Goal: Find specific page/section: Find specific page/section

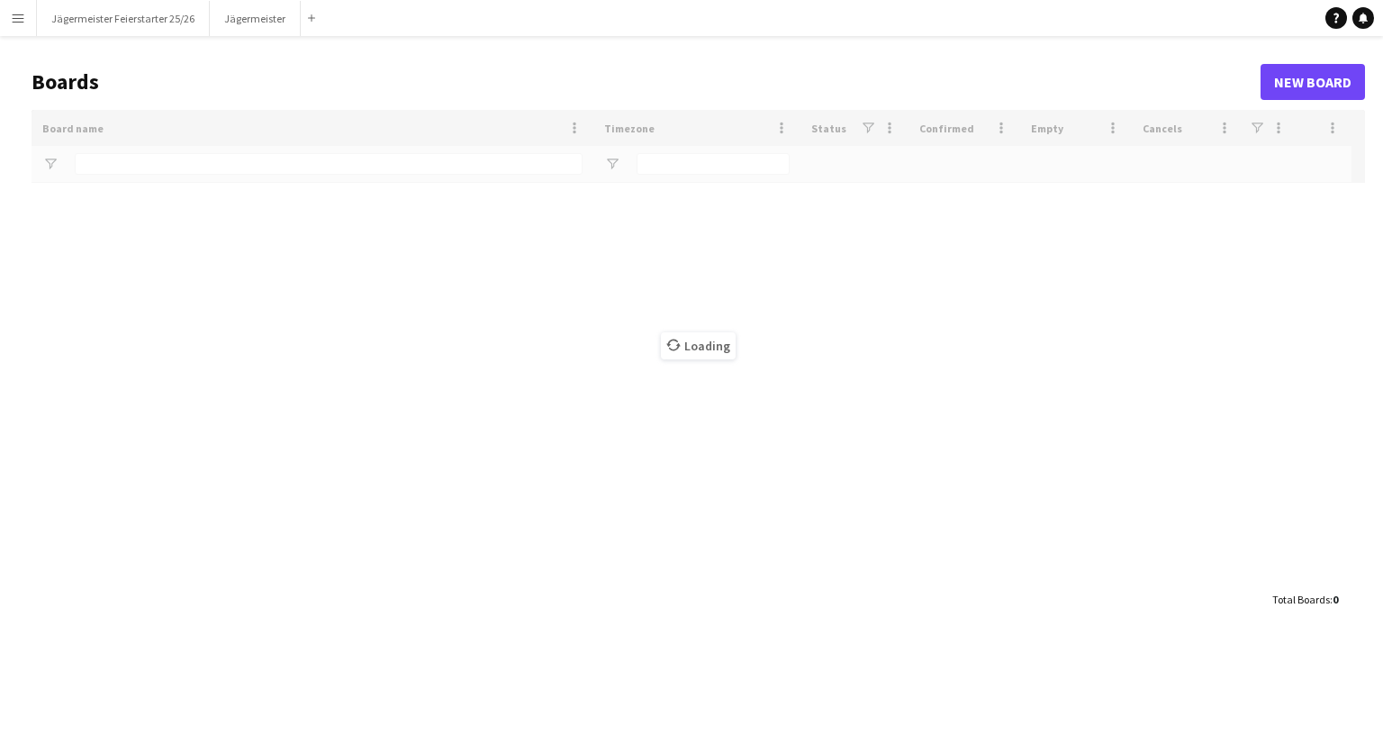
type input "**********"
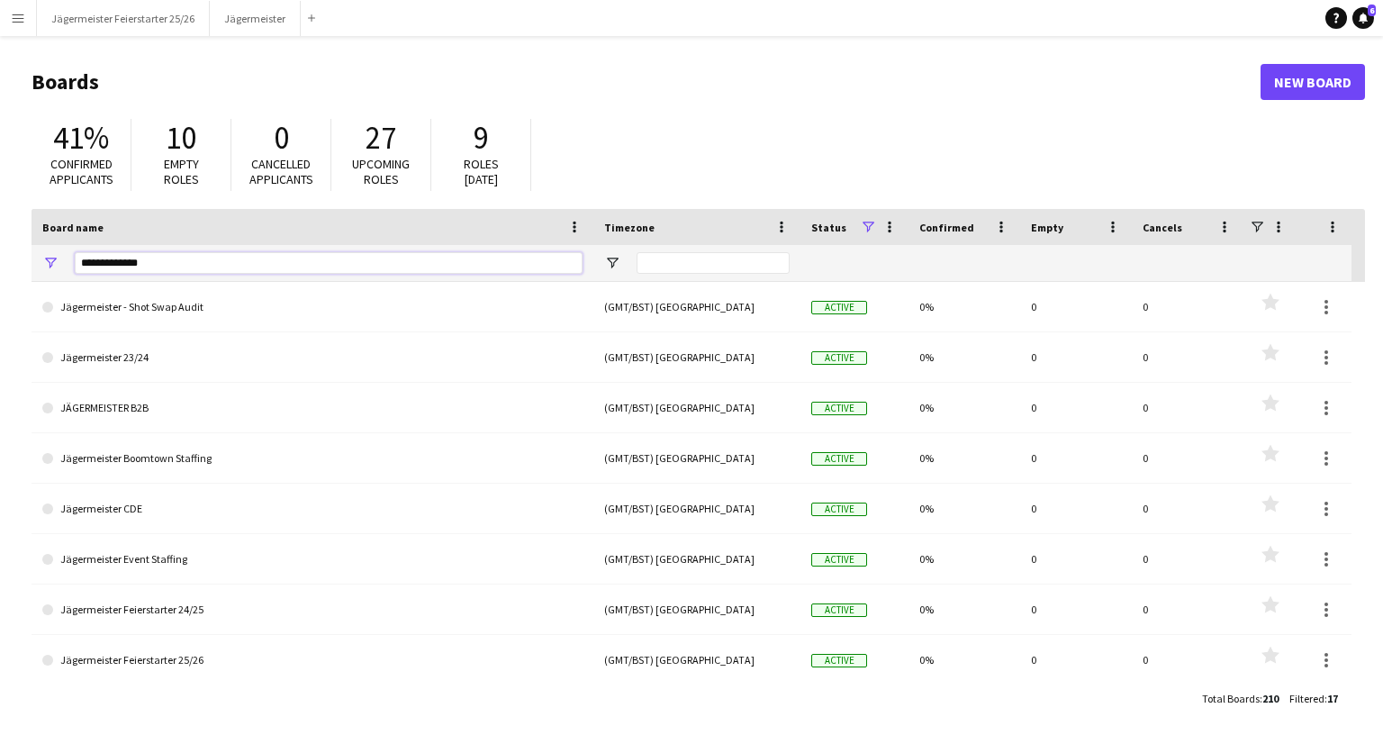
click at [149, 265] on input "**********" at bounding box center [329, 263] width 508 height 22
click at [5, 30] on button "Menu" at bounding box center [18, 18] width 36 height 36
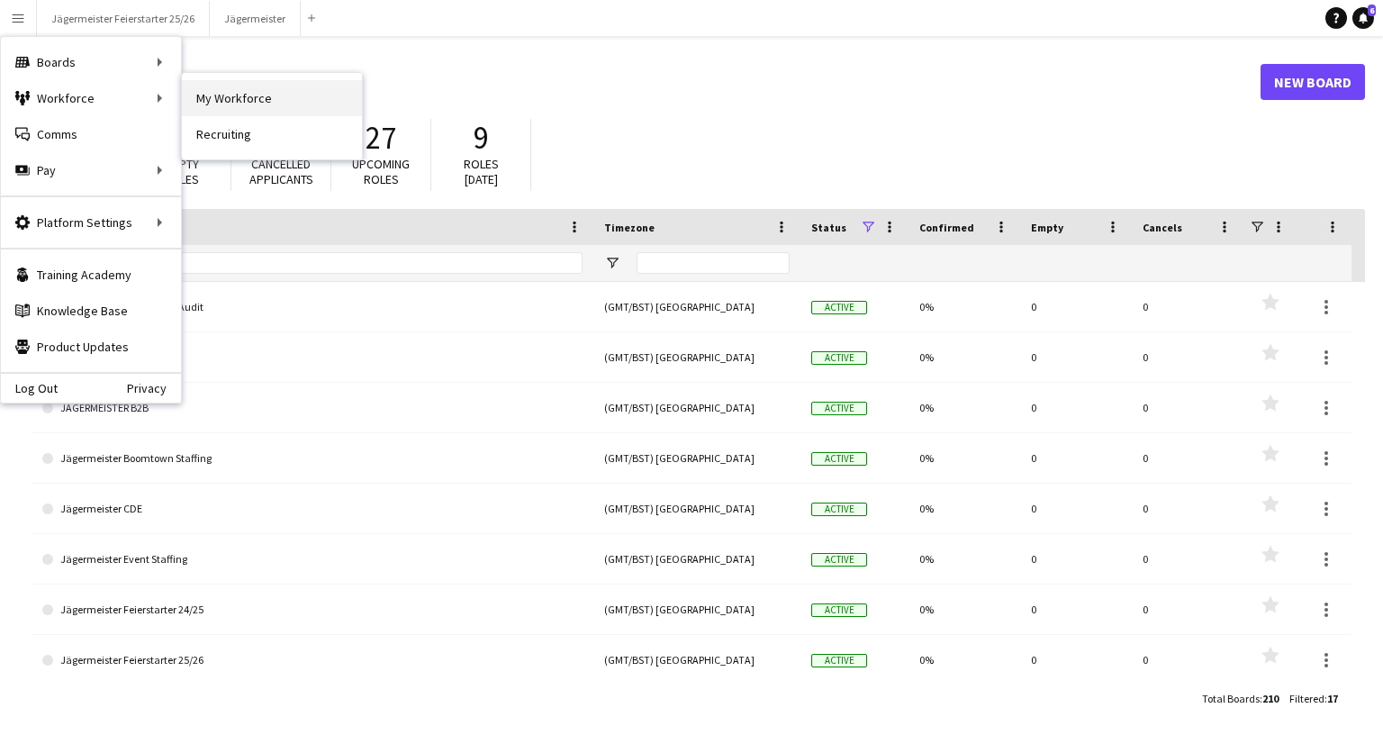
click at [216, 94] on link "My Workforce" at bounding box center [272, 98] width 180 height 36
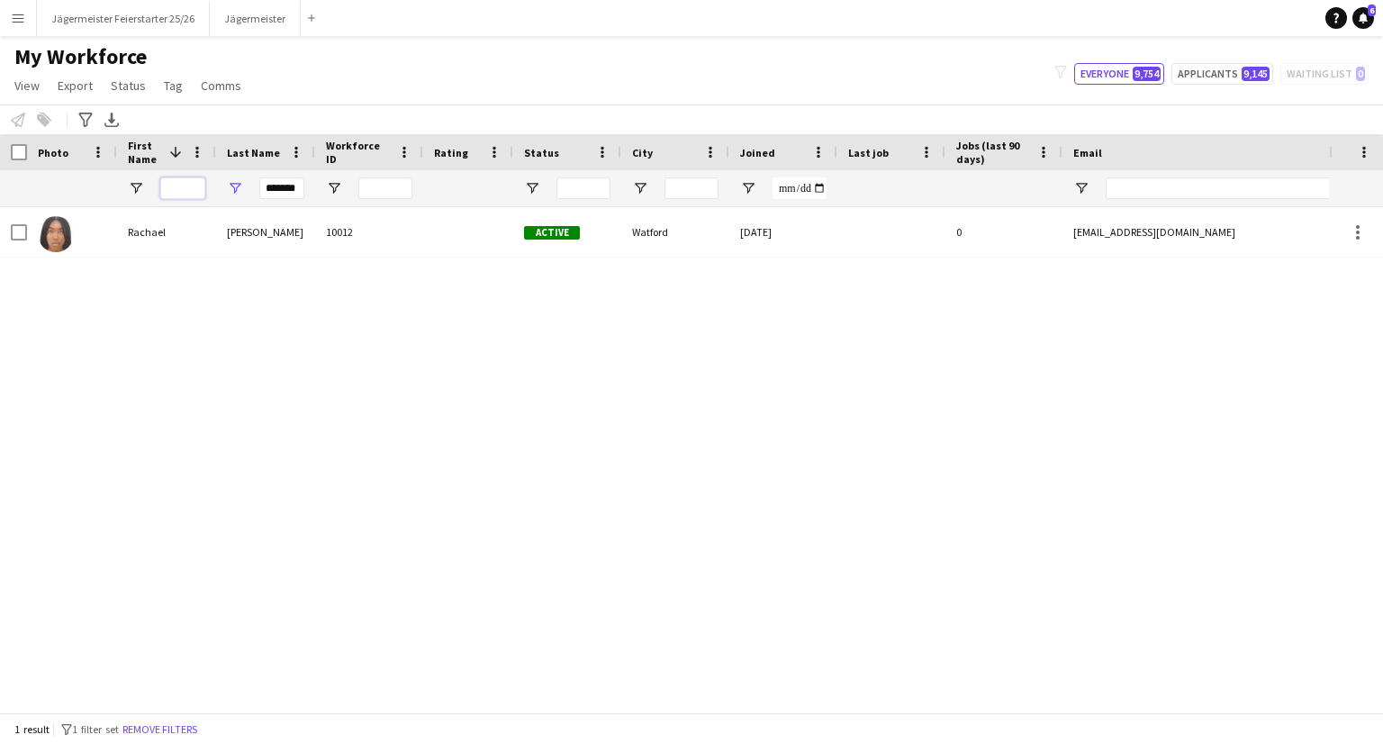
click at [195, 186] on input "First Name Filter Input" at bounding box center [182, 188] width 45 height 22
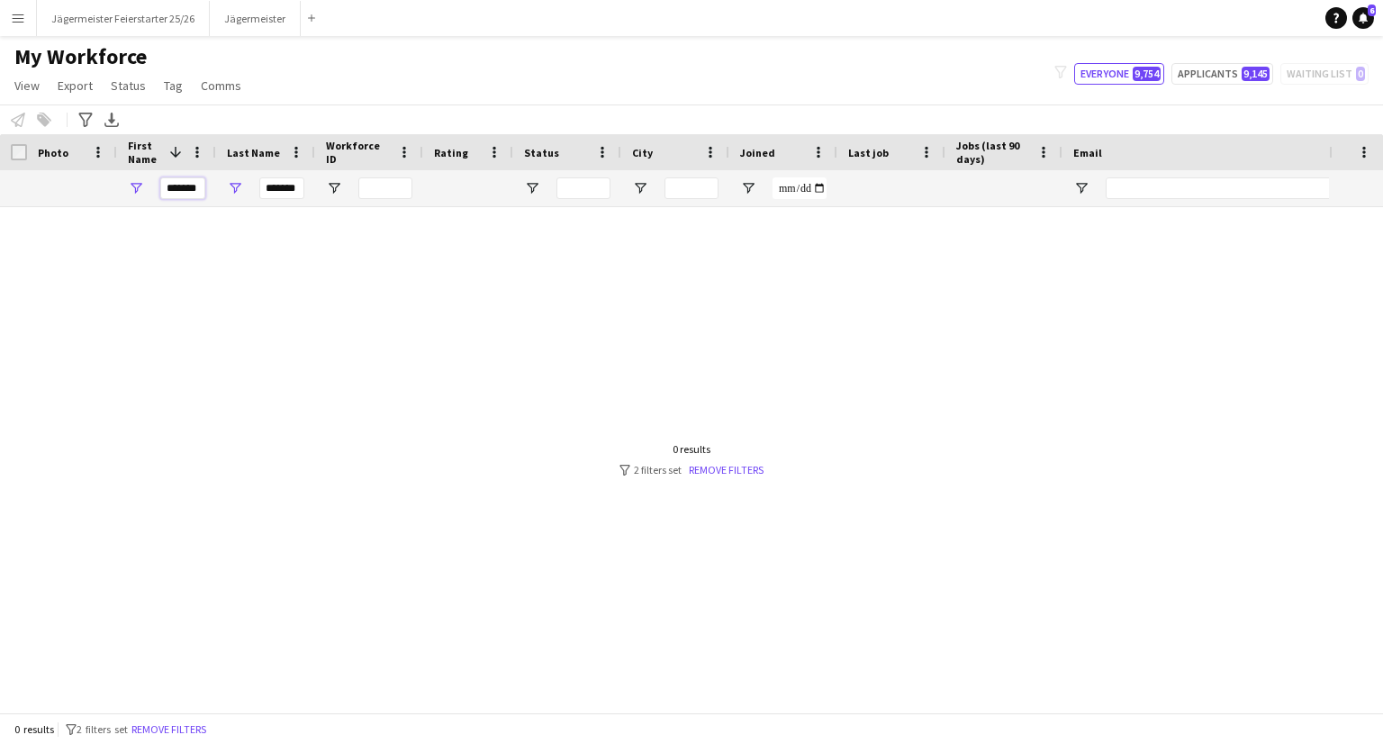
type input "*******"
click at [272, 184] on input "*******" at bounding box center [281, 188] width 45 height 22
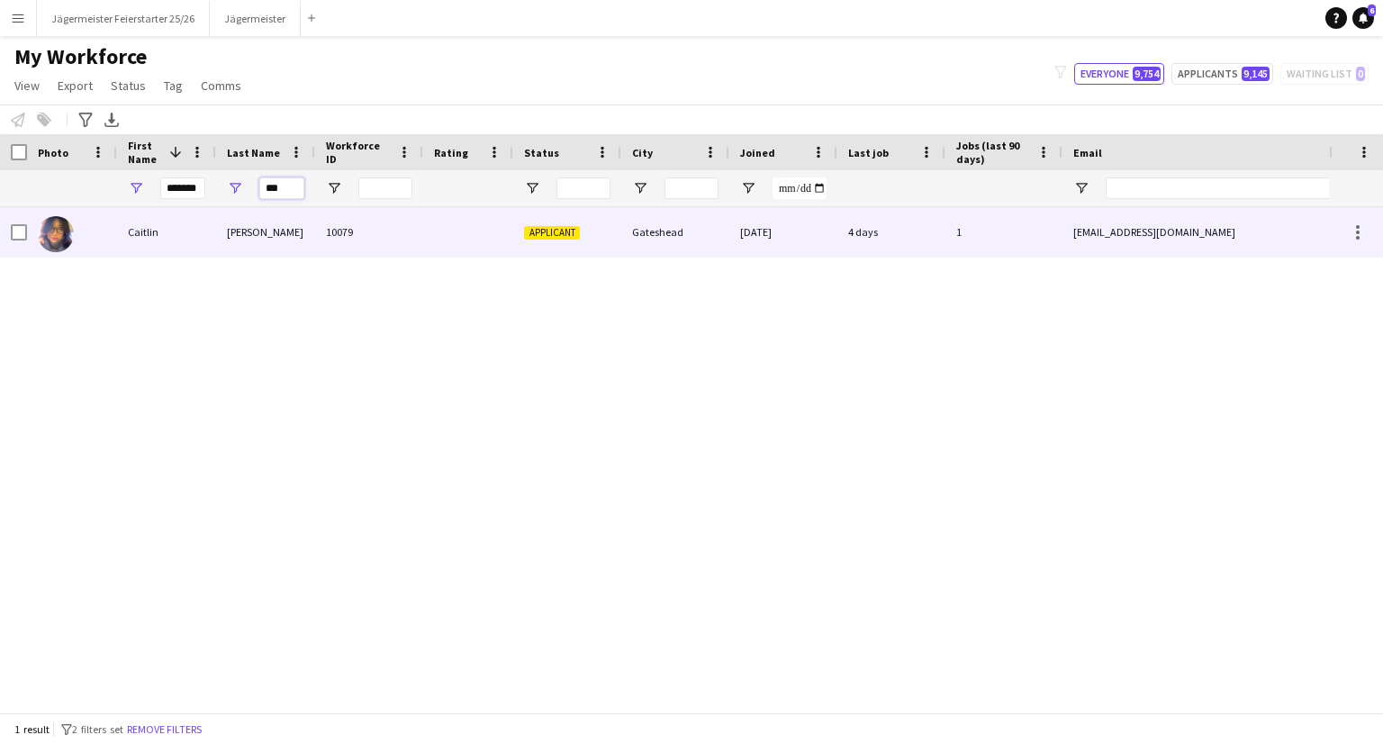
type input "***"
click at [358, 231] on div "10079" at bounding box center [369, 232] width 108 height 50
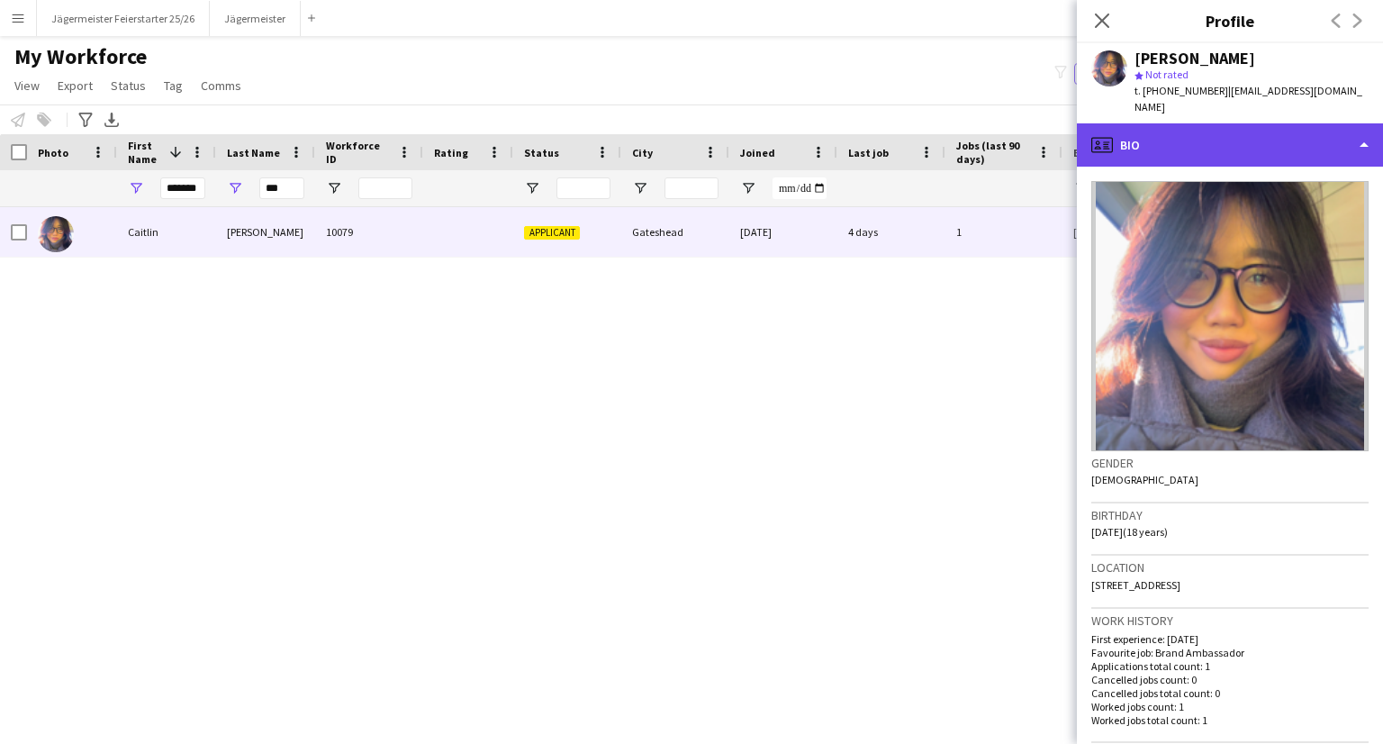
click at [1219, 131] on div "profile Bio" at bounding box center [1230, 144] width 306 height 43
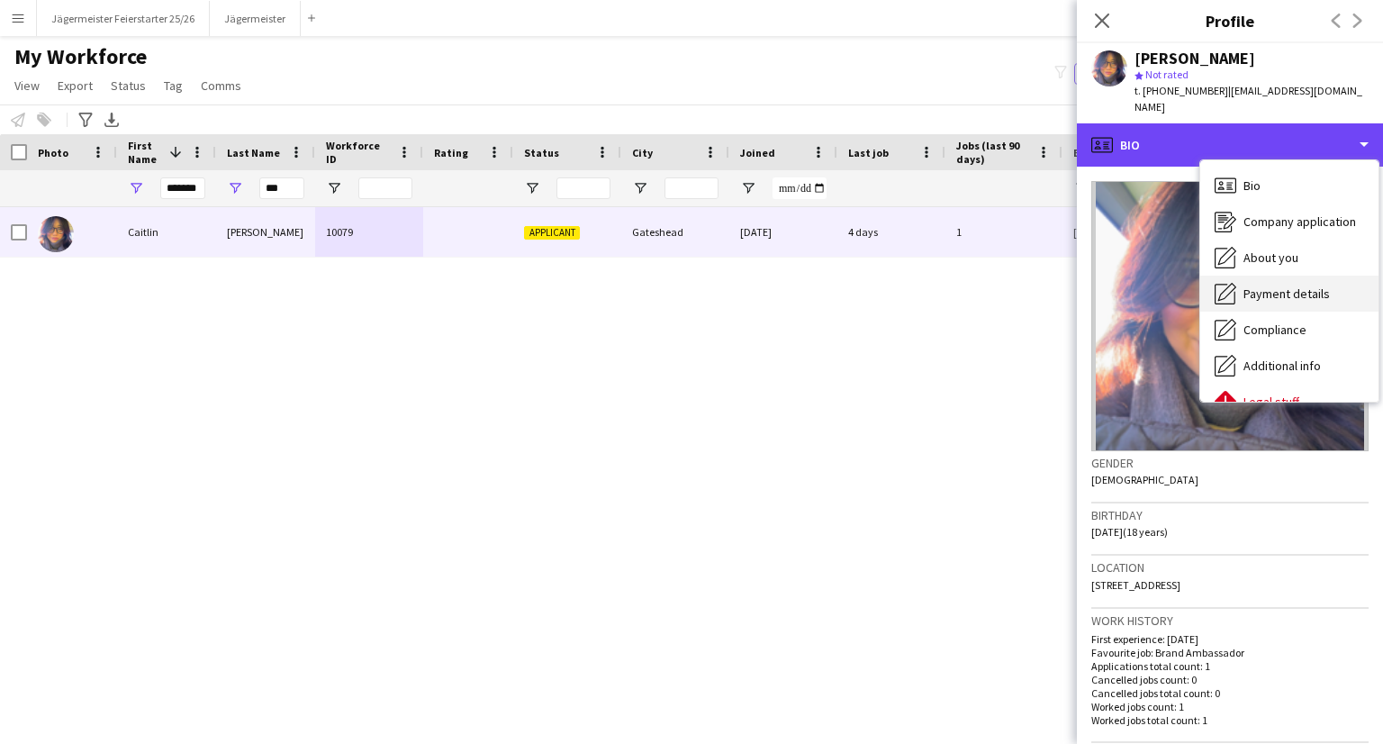
scroll to position [97, 0]
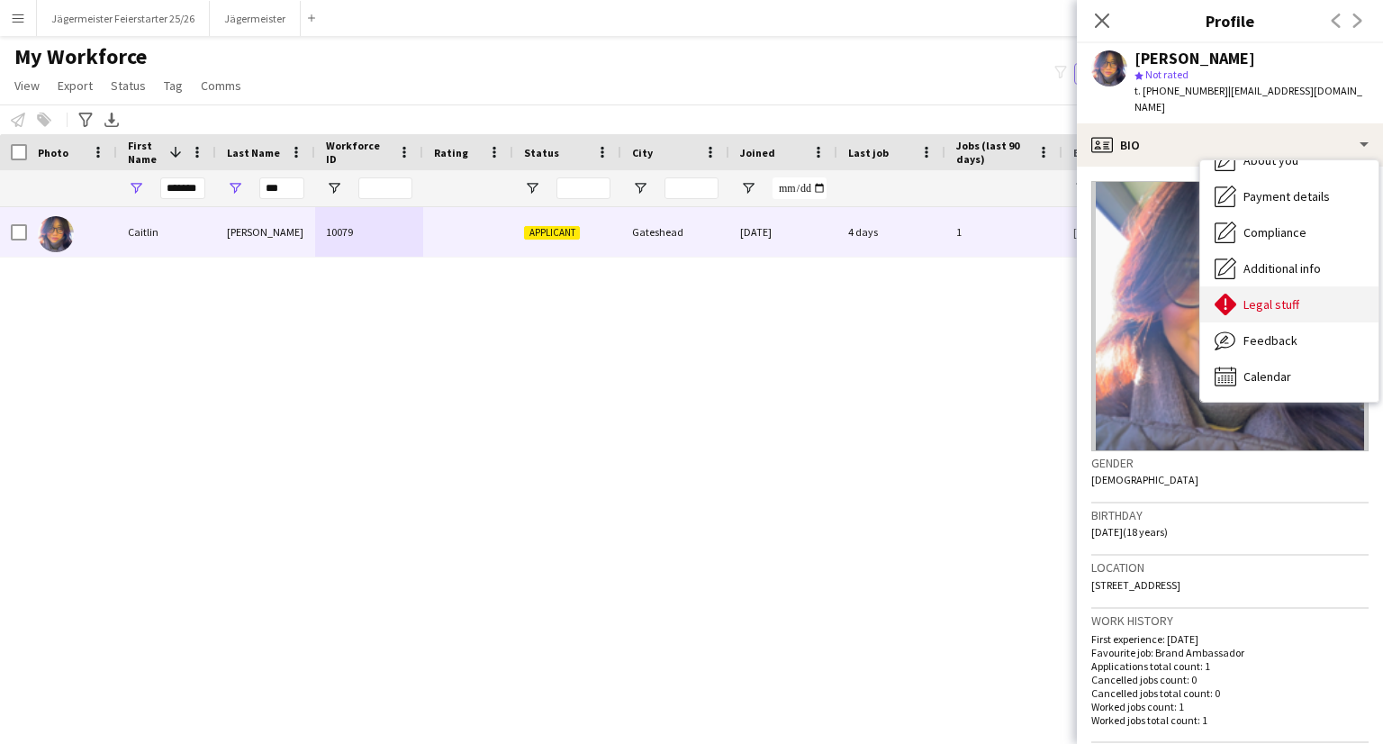
click at [1297, 286] on div "Legal stuff Legal stuff" at bounding box center [1289, 304] width 178 height 36
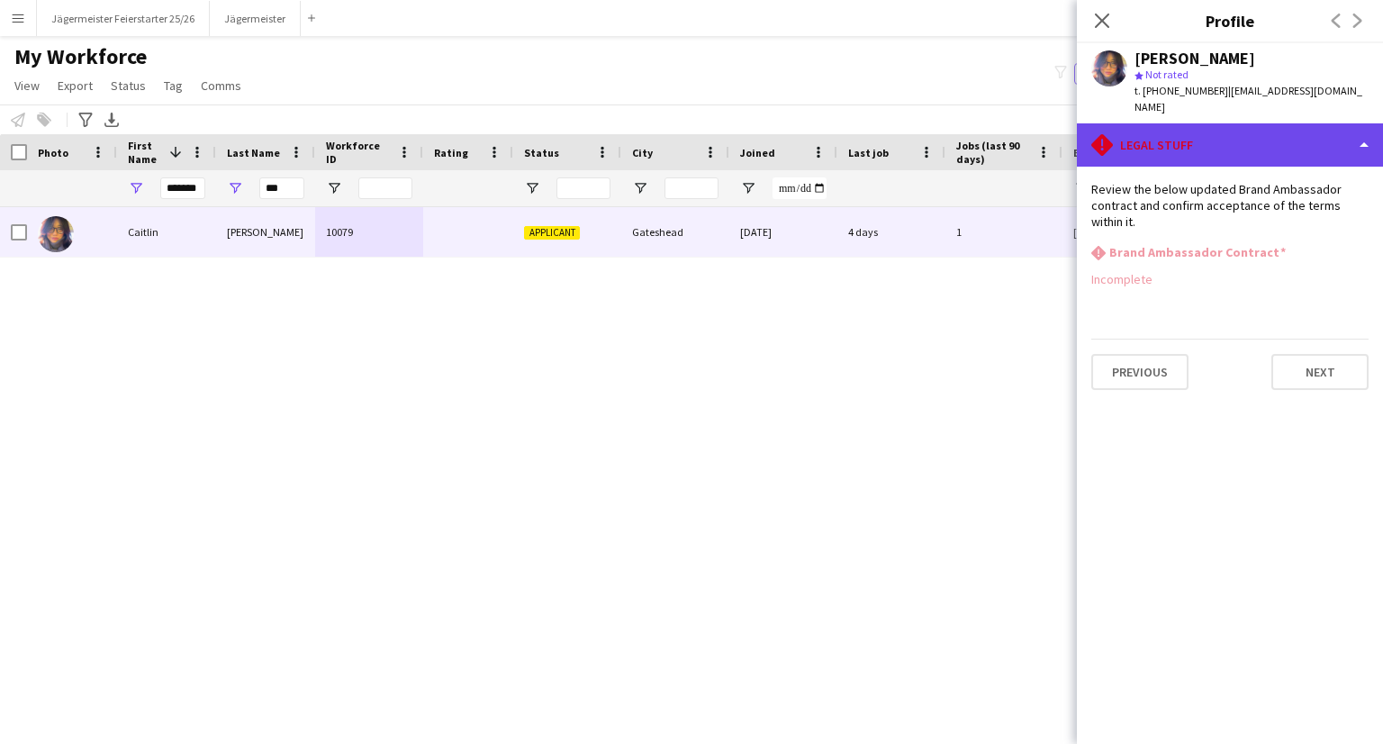
click at [1246, 123] on div "rhombus-alert Legal stuff" at bounding box center [1230, 144] width 306 height 43
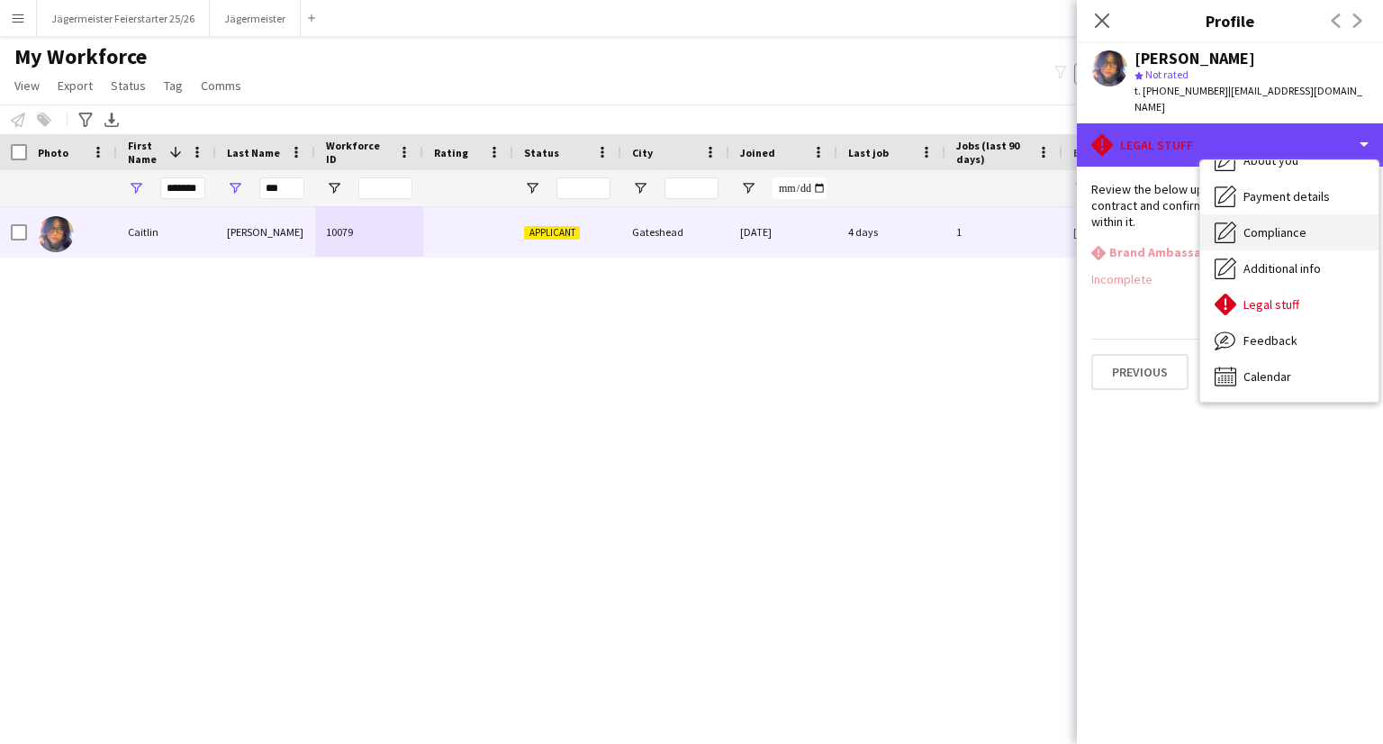
scroll to position [0, 0]
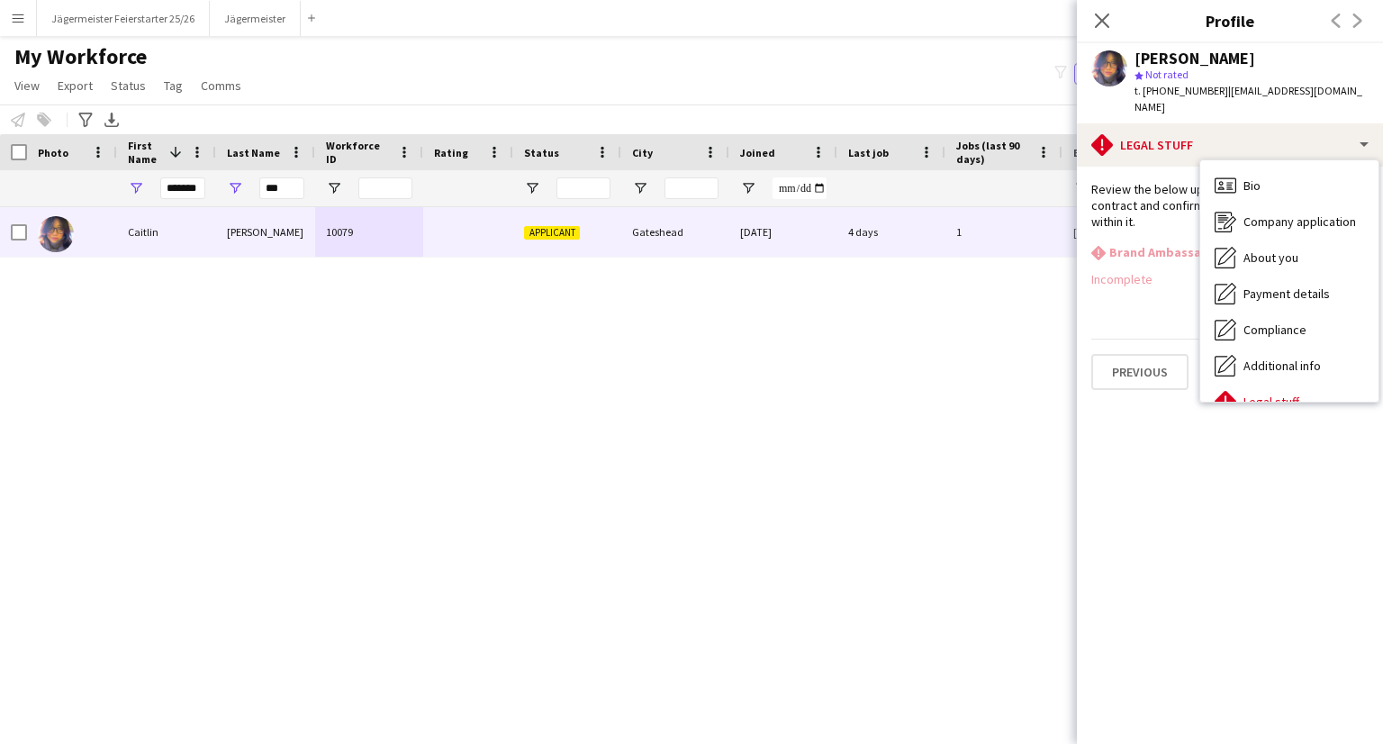
click at [1155, 437] on app-section-data-types "Review the below updated Brand Ambassador contract and confirm acceptance of th…" at bounding box center [1230, 455] width 306 height 577
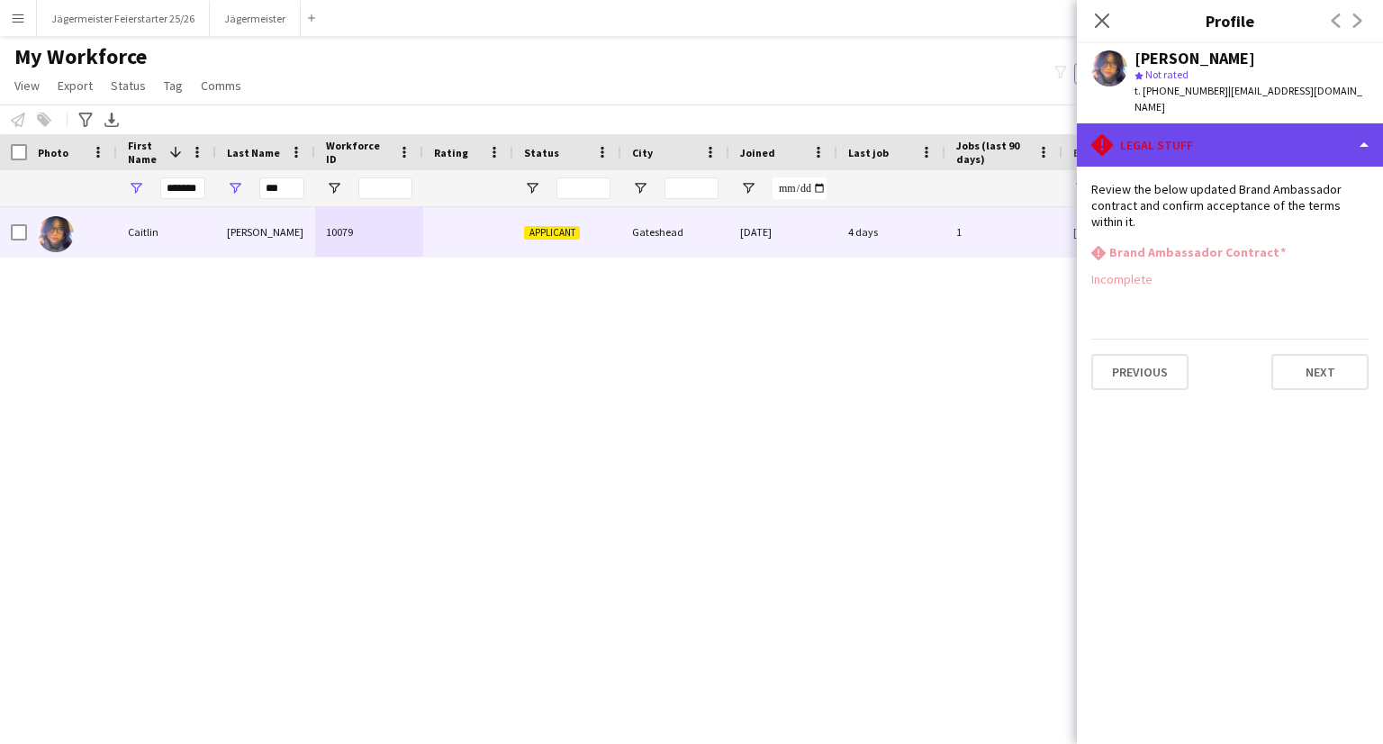
click at [1180, 124] on div "rhombus-alert Legal stuff" at bounding box center [1230, 144] width 306 height 43
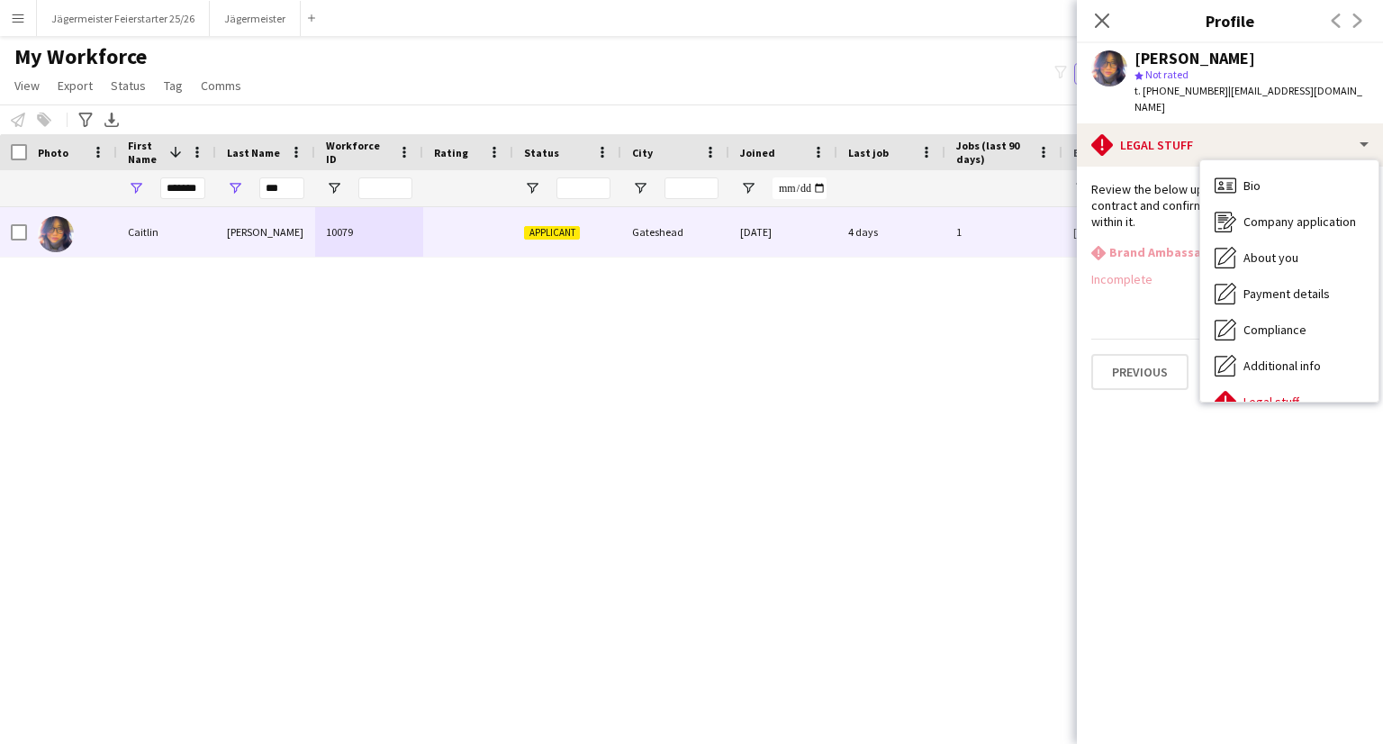
click at [1120, 244] on h3 "Brand Ambassador Contract" at bounding box center [1197, 252] width 176 height 16
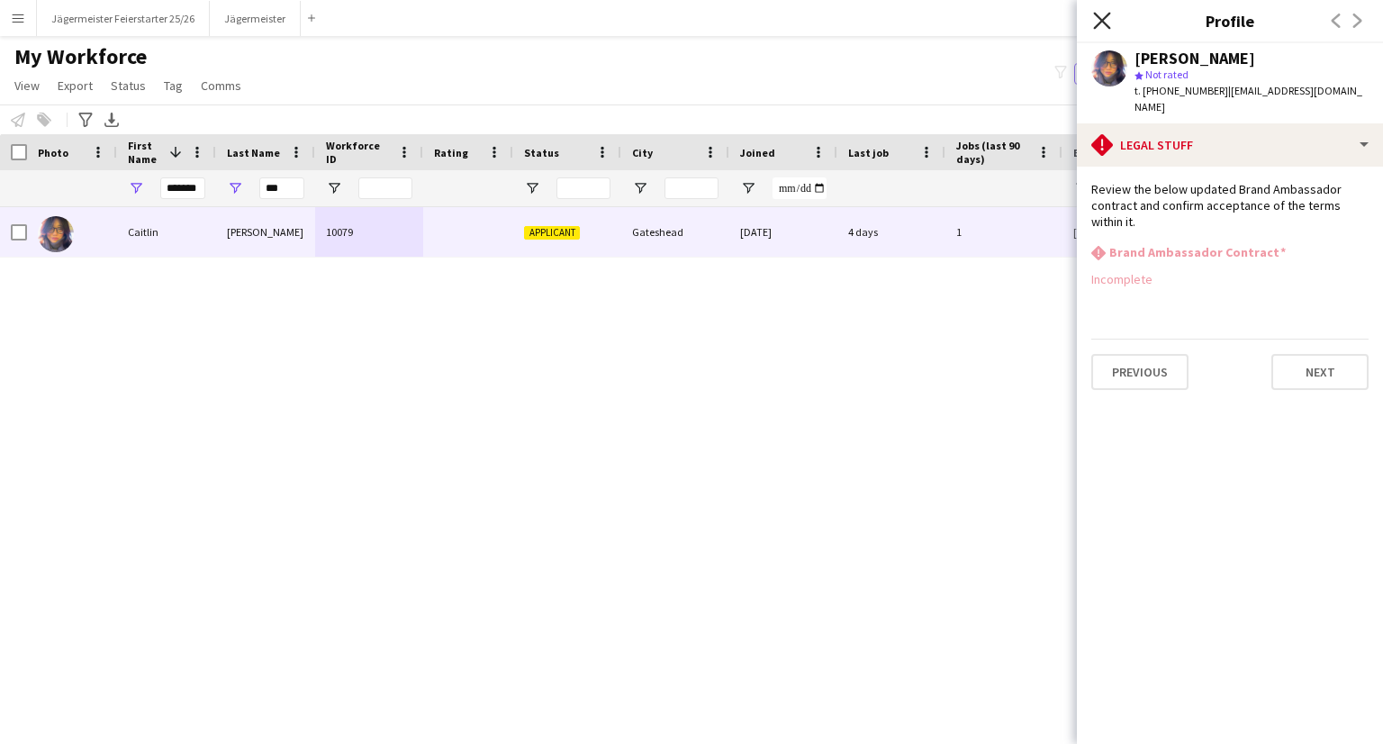
click at [1109, 23] on icon "Close pop-in" at bounding box center [1101, 20] width 17 height 17
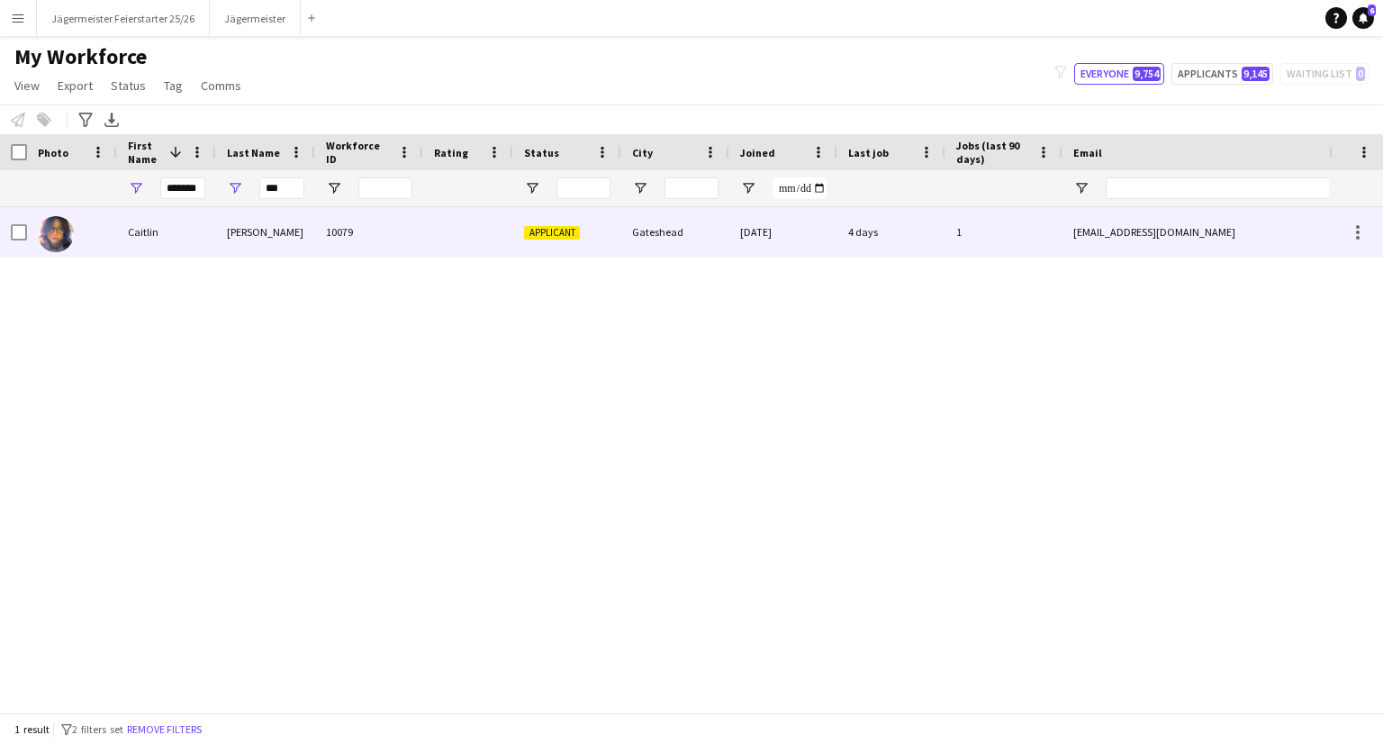
click at [1065, 230] on div "[EMAIL_ADDRESS][DOMAIN_NAME]" at bounding box center [1242, 232] width 360 height 50
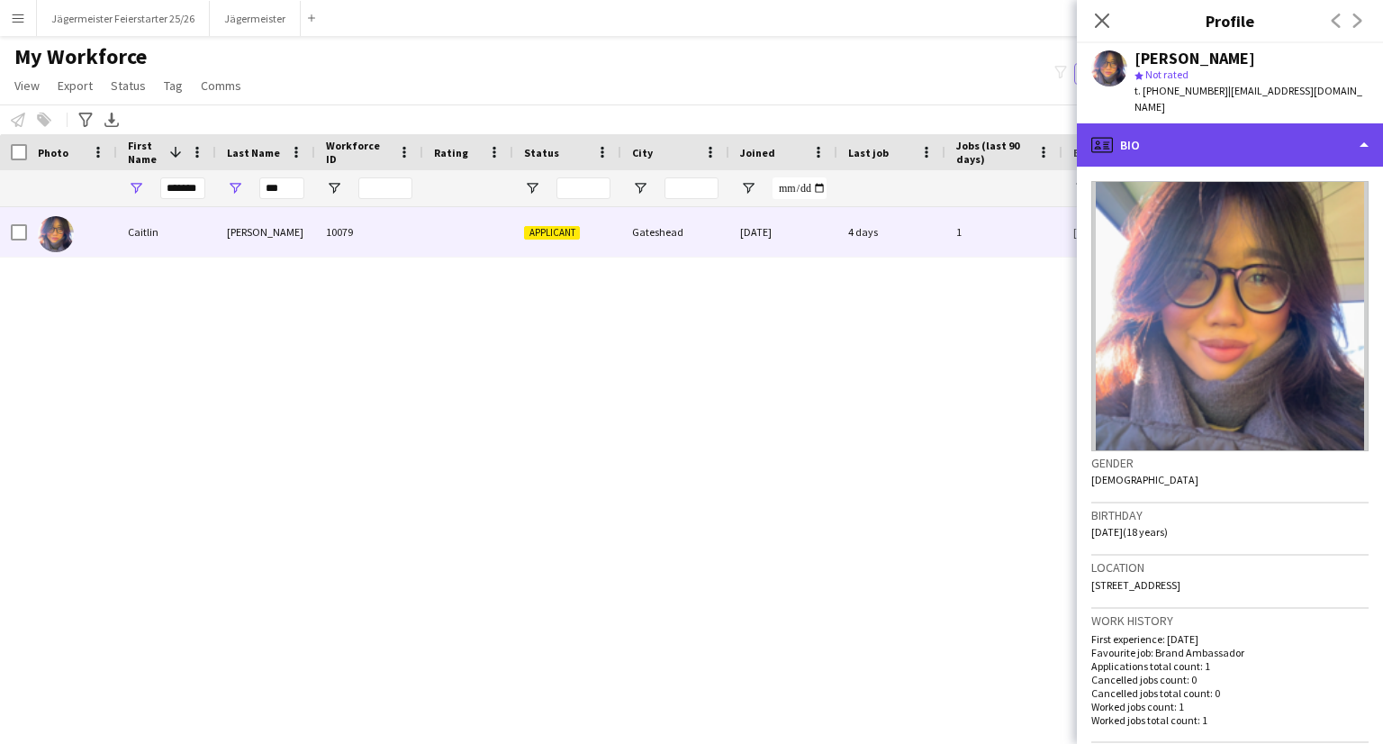
click at [1276, 138] on div "profile Bio" at bounding box center [1230, 144] width 306 height 43
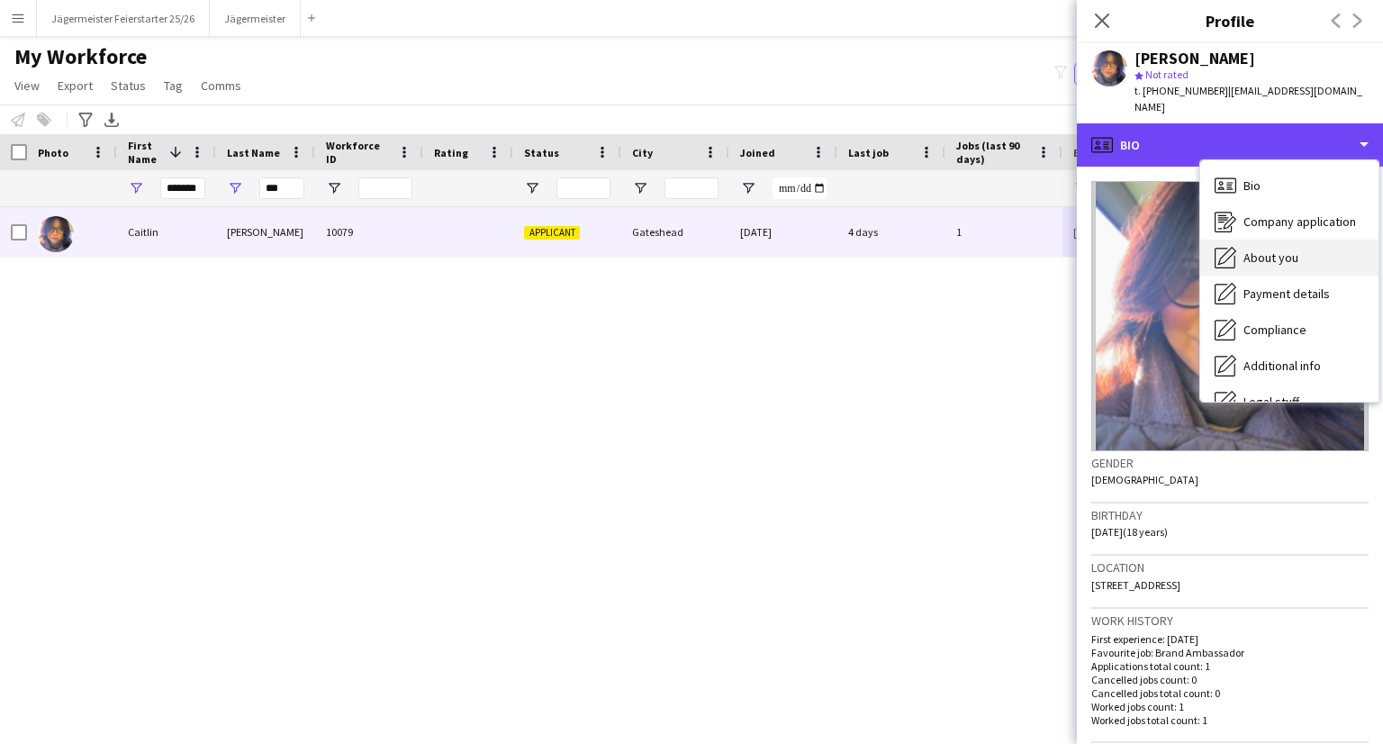
scroll to position [97, 0]
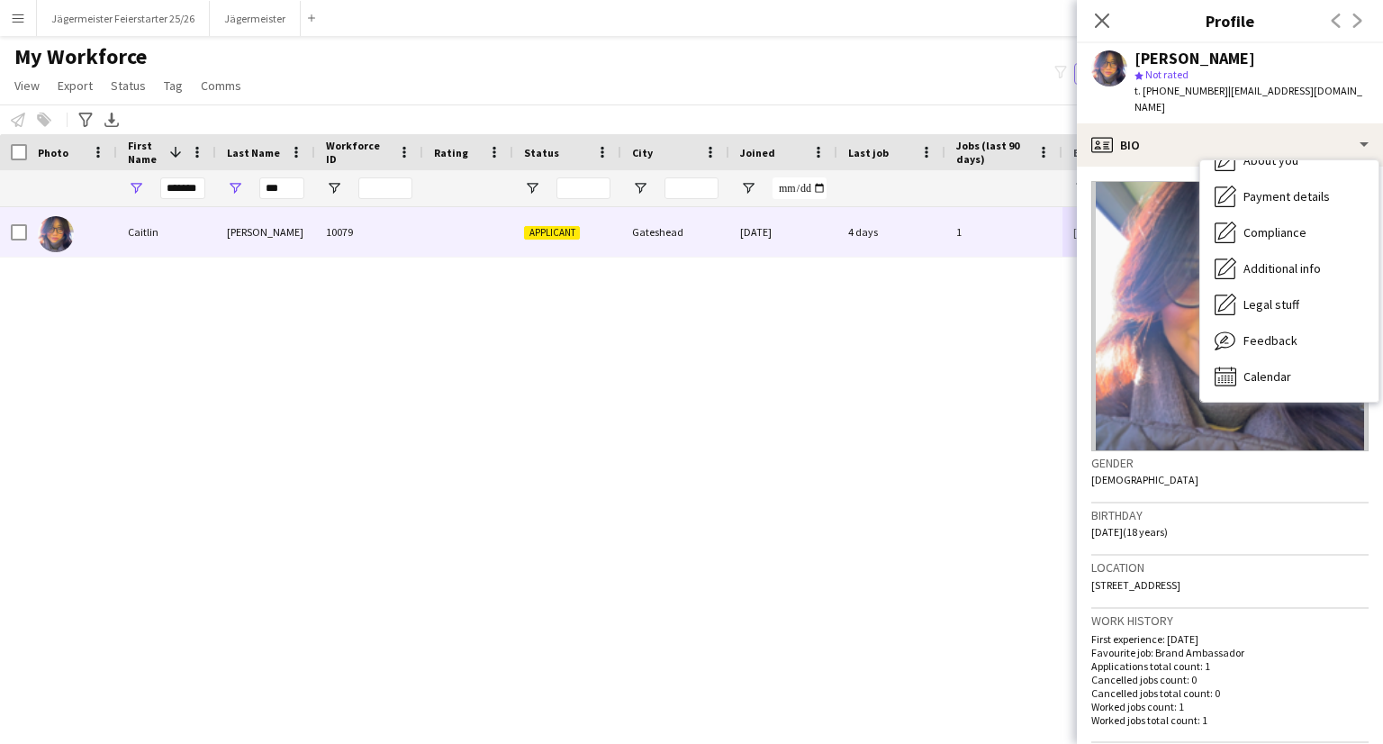
click at [912, 443] on div "Caitlin Cheng 10079 Applicant Gateshead 08-09-2025 4 days 1 caitlincheng07@gmai…" at bounding box center [664, 459] width 1329 height 505
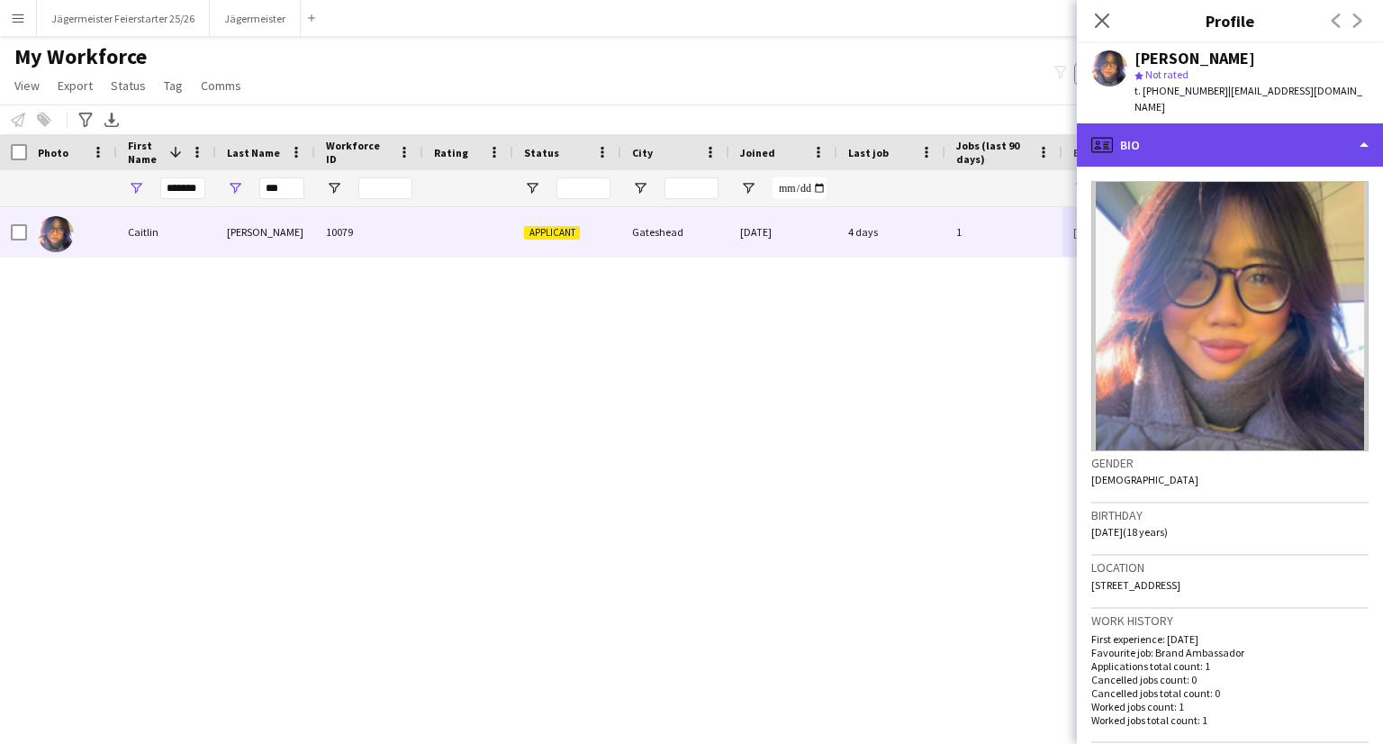
click at [1278, 137] on div "profile Bio" at bounding box center [1230, 144] width 306 height 43
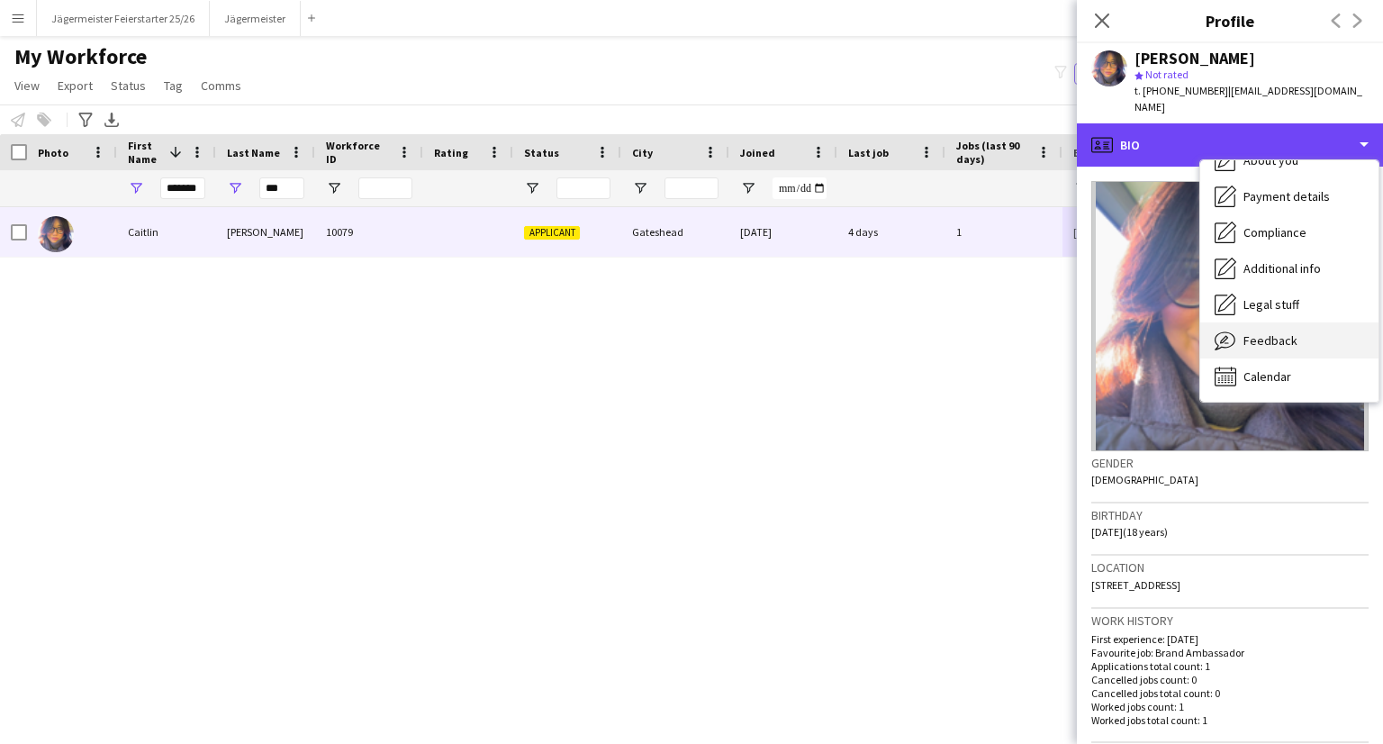
scroll to position [0, 0]
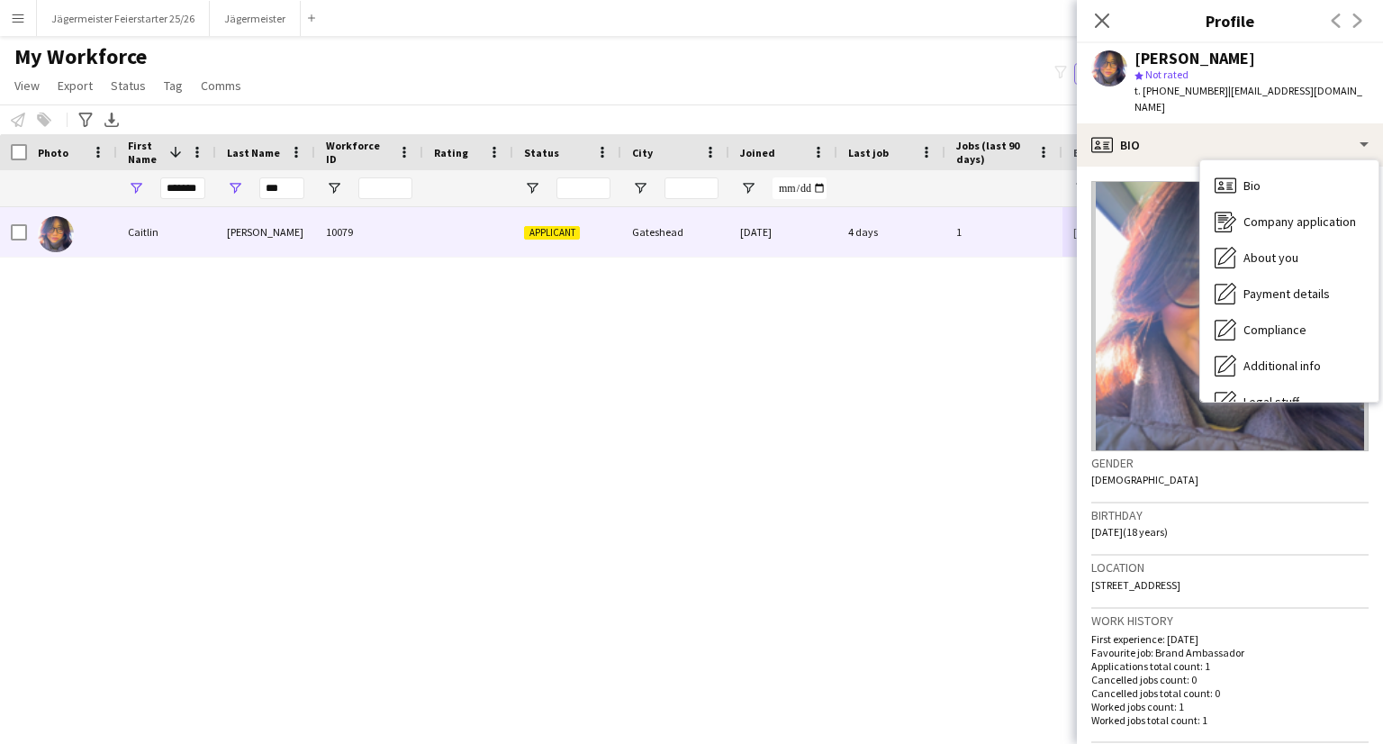
click at [315, 25] on div "Add" at bounding box center [312, 18] width 22 height 36
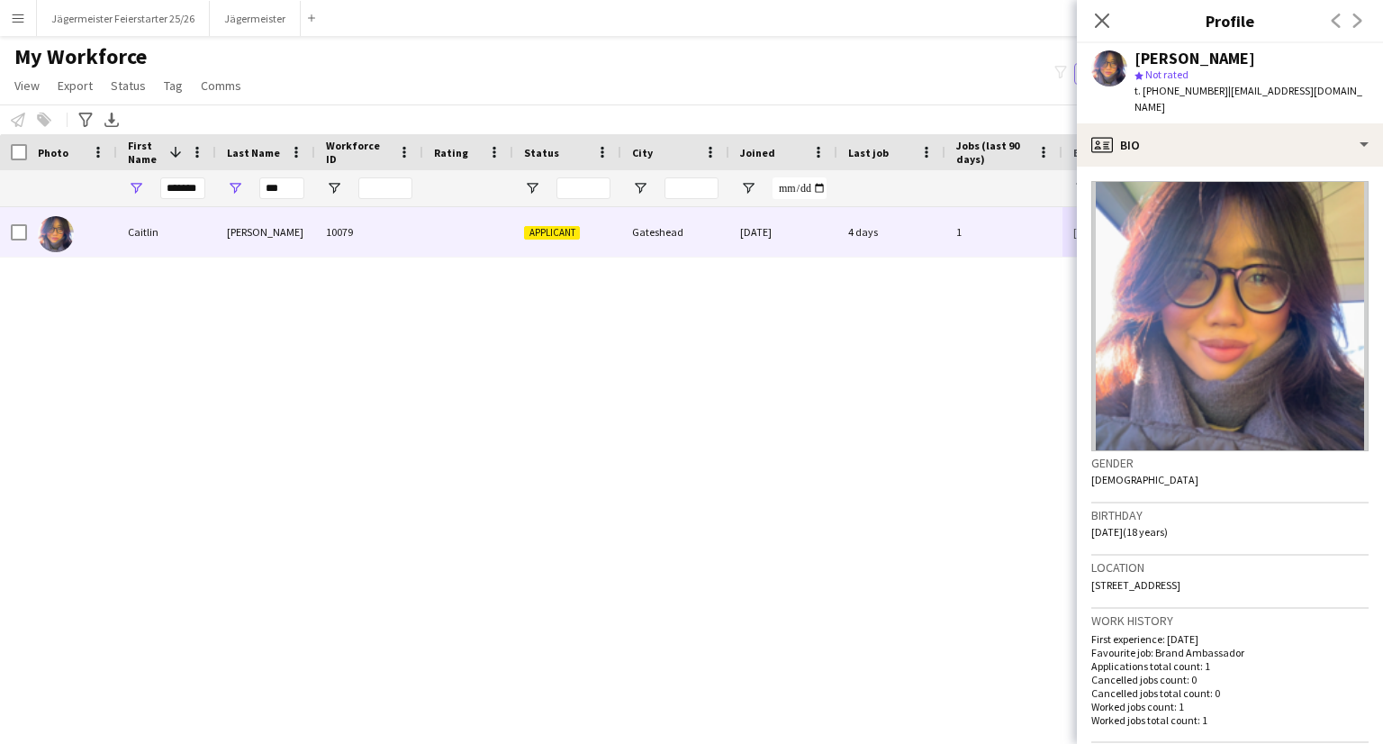
click at [315, 25] on div "Add" at bounding box center [312, 18] width 22 height 36
click at [293, 10] on button "Jägermeister Close" at bounding box center [255, 18] width 91 height 35
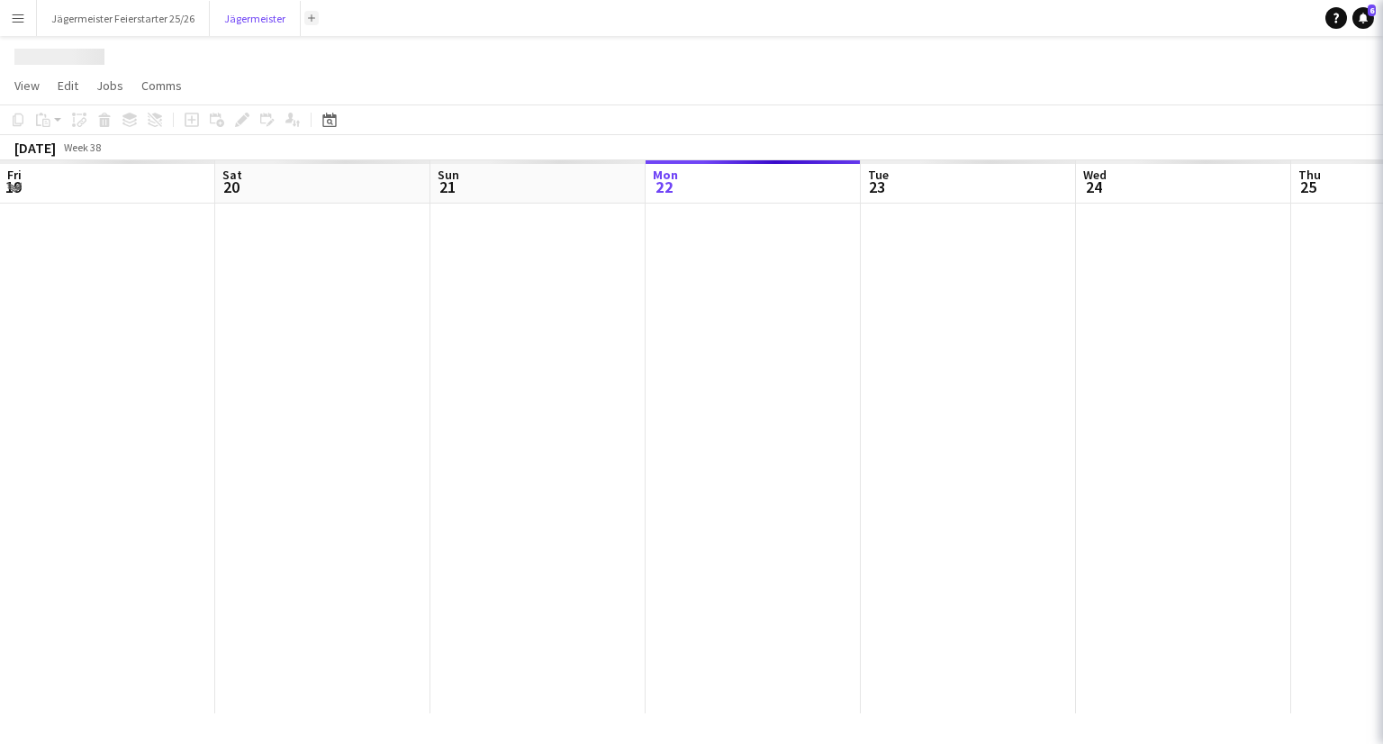
scroll to position [0, 430]
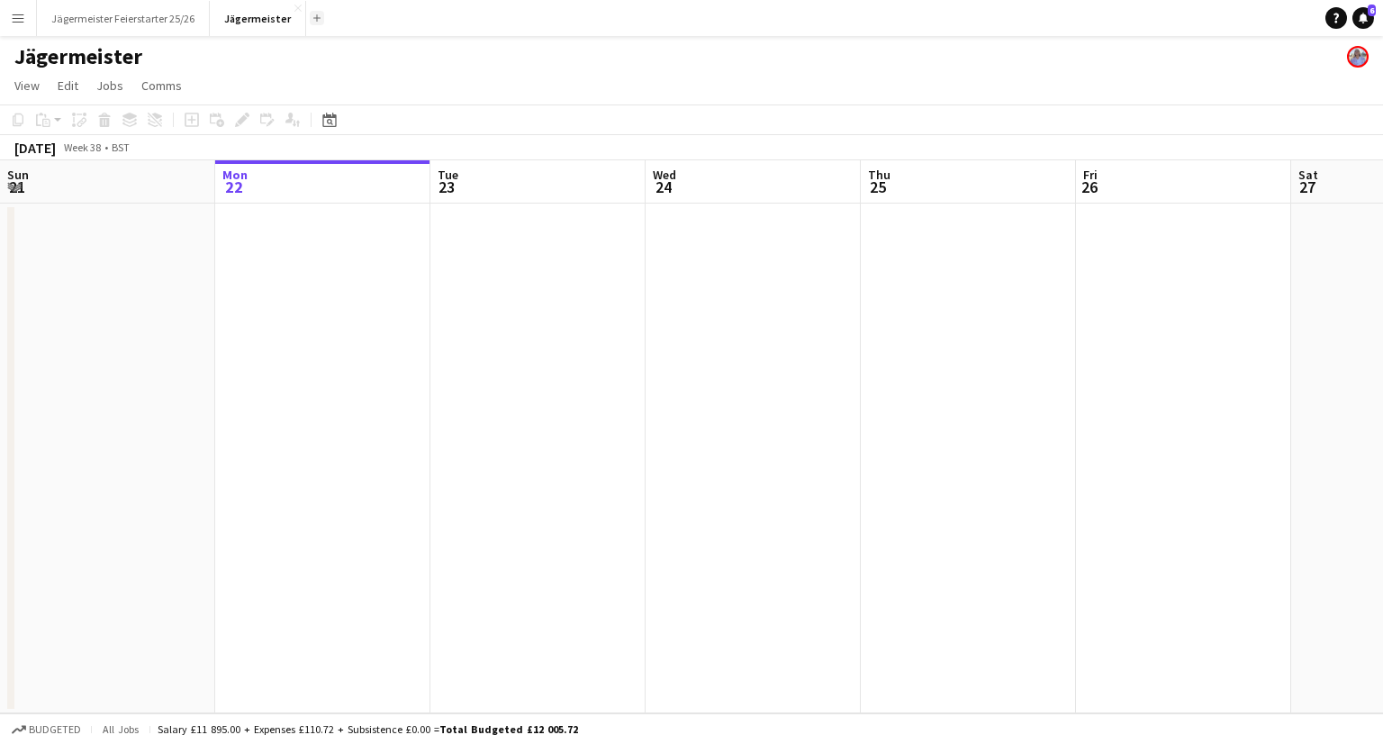
click at [313, 18] on app-icon "Add" at bounding box center [316, 17] width 7 height 7
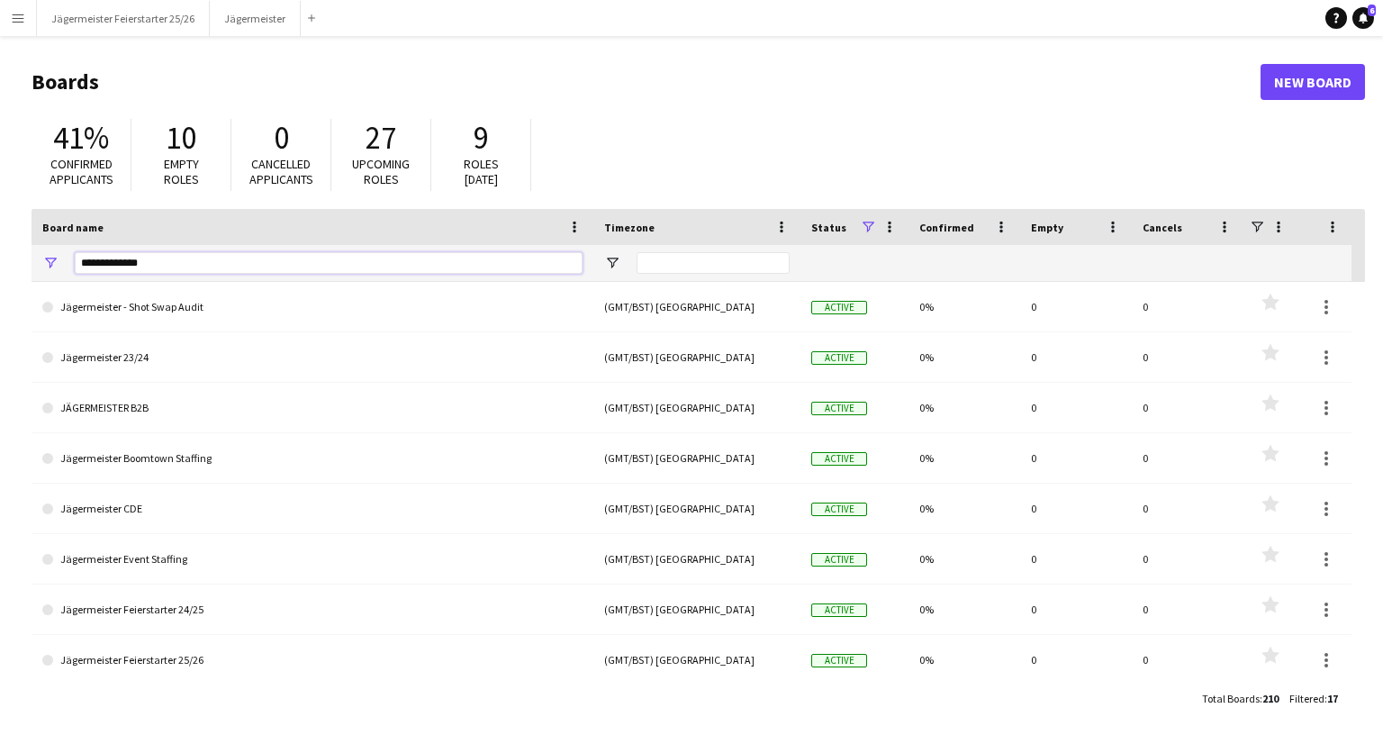
click at [137, 265] on input "**********" at bounding box center [329, 263] width 508 height 22
type input "***"
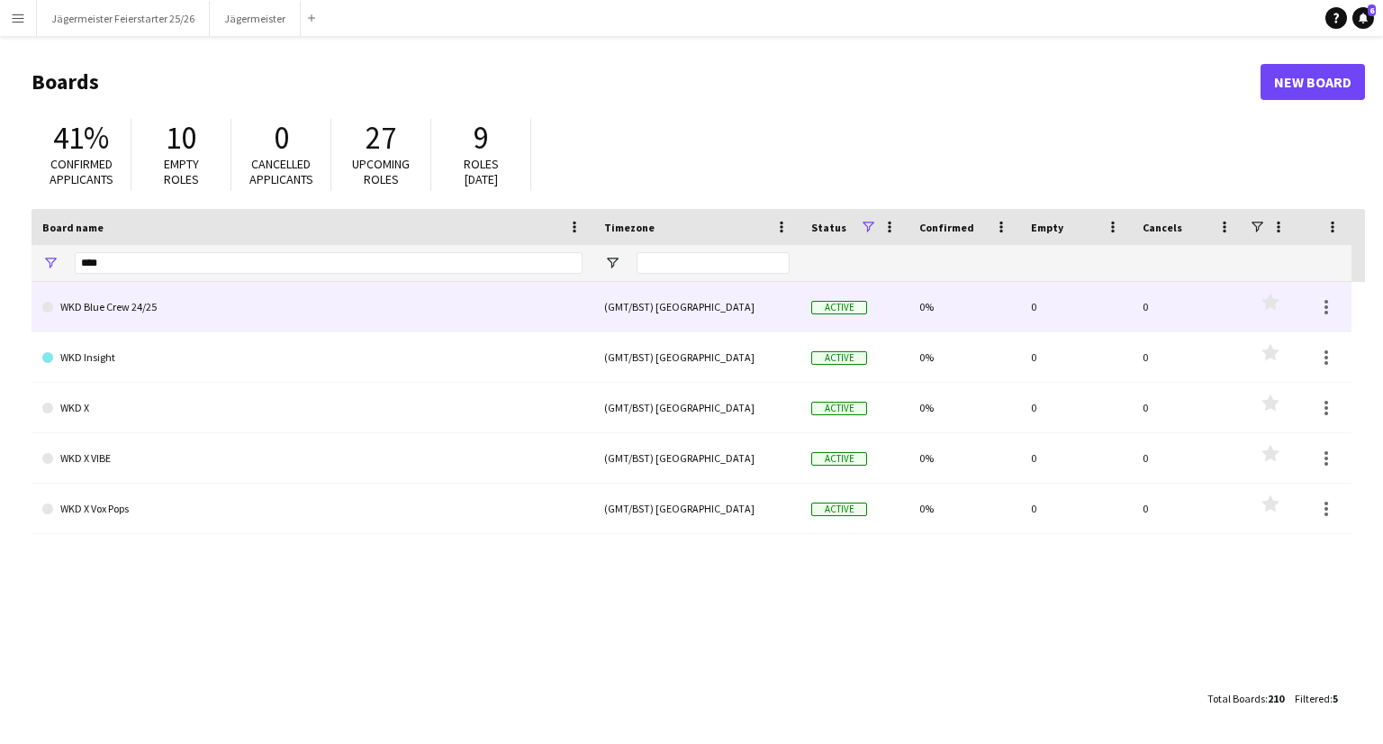
click at [201, 314] on link "WKD Blue Crew 24/25" at bounding box center [312, 307] width 540 height 50
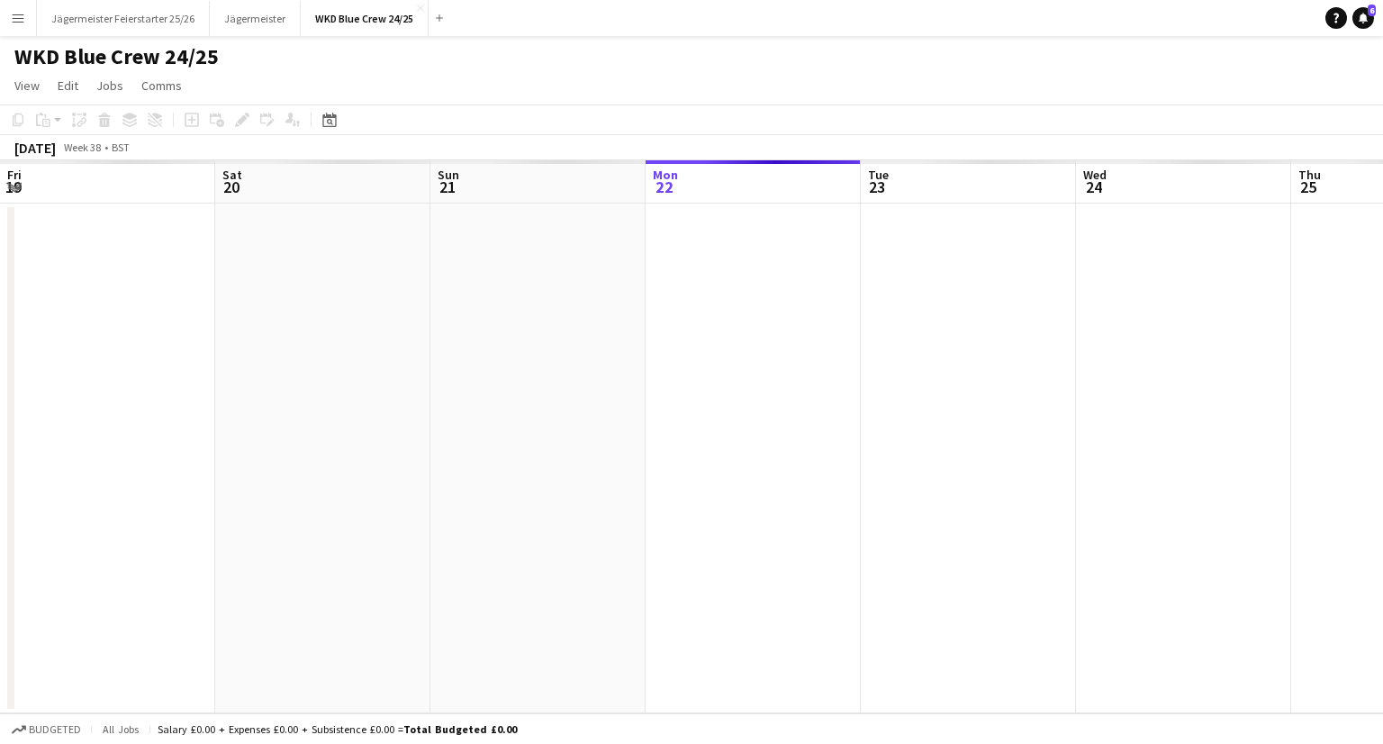
scroll to position [0, 430]
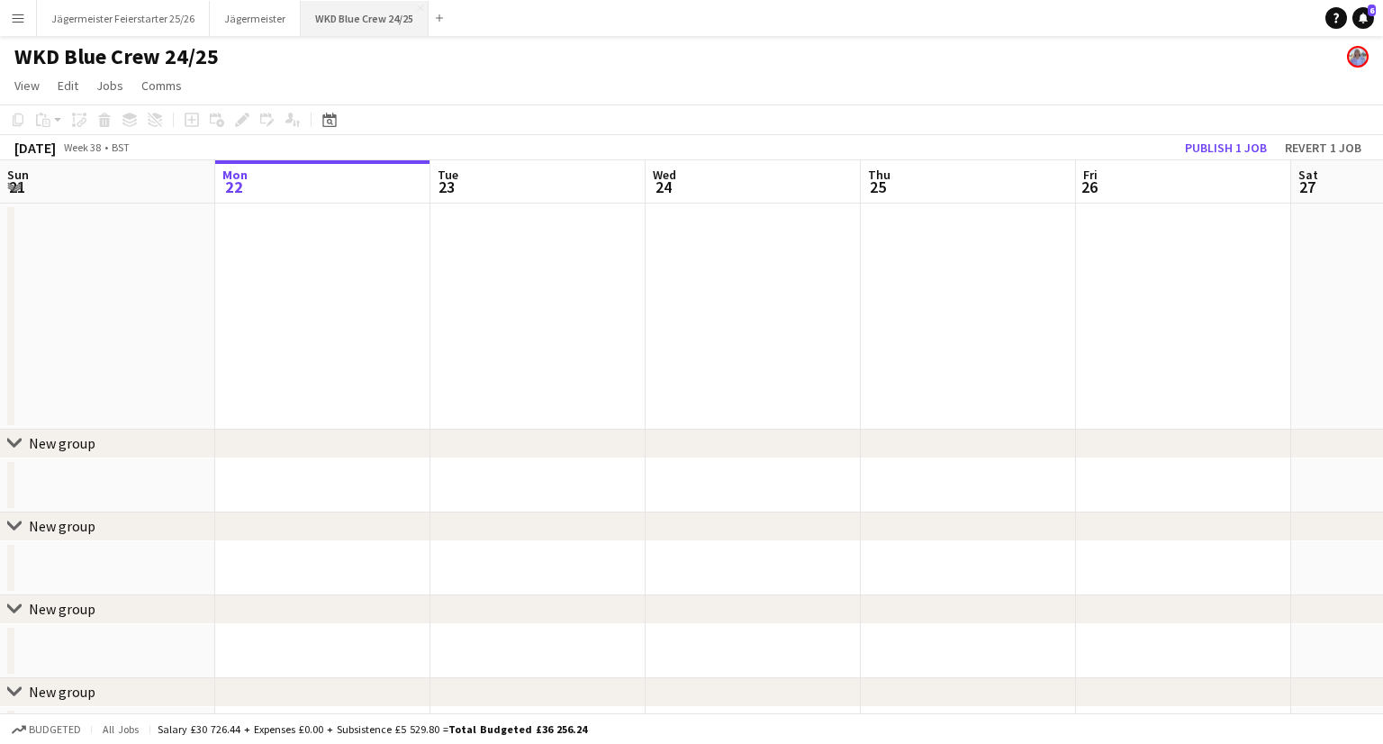
click at [377, 15] on button "WKD Blue Crew 24/25 Close" at bounding box center [365, 18] width 128 height 35
click at [417, 10] on app-icon "Close" at bounding box center [420, 8] width 7 height 7
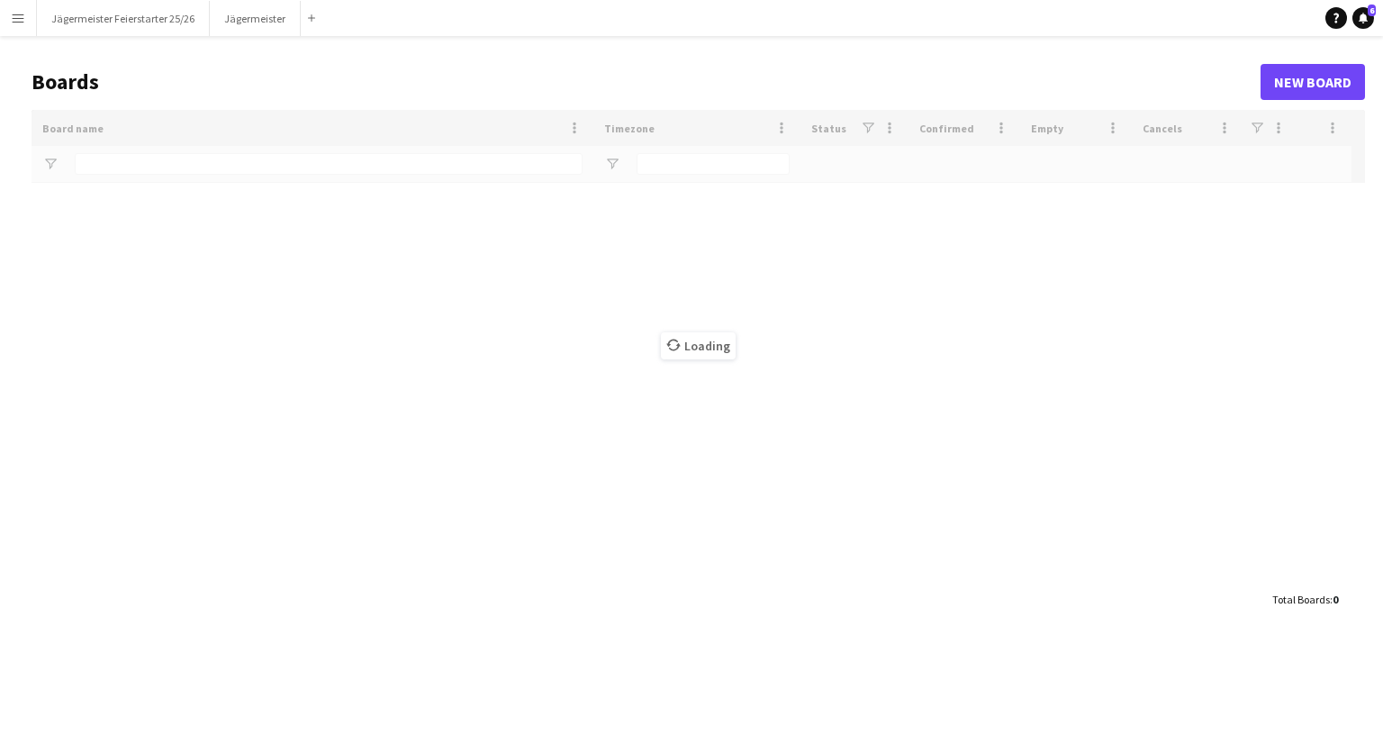
type input "***"
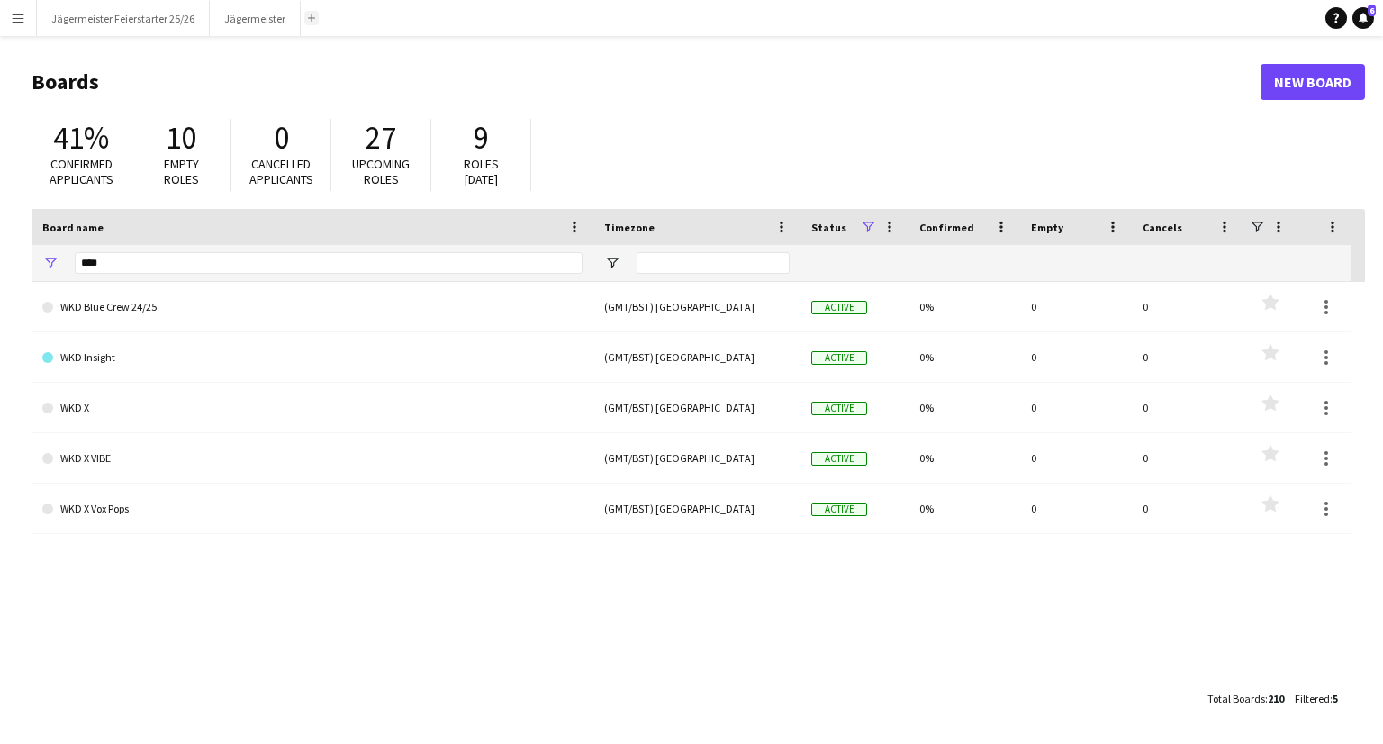
click at [308, 20] on app-icon "Add" at bounding box center [311, 17] width 7 height 7
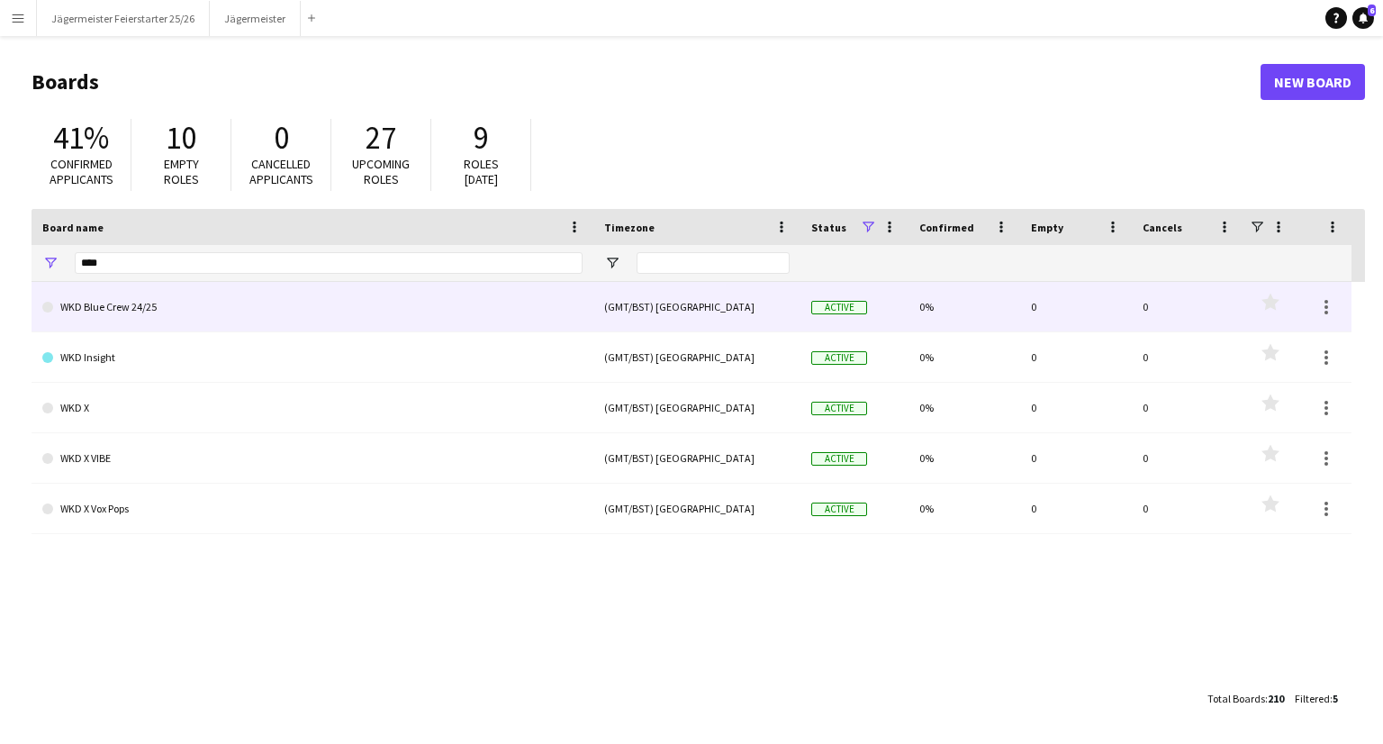
click at [464, 311] on link "WKD Blue Crew 24/25" at bounding box center [312, 307] width 540 height 50
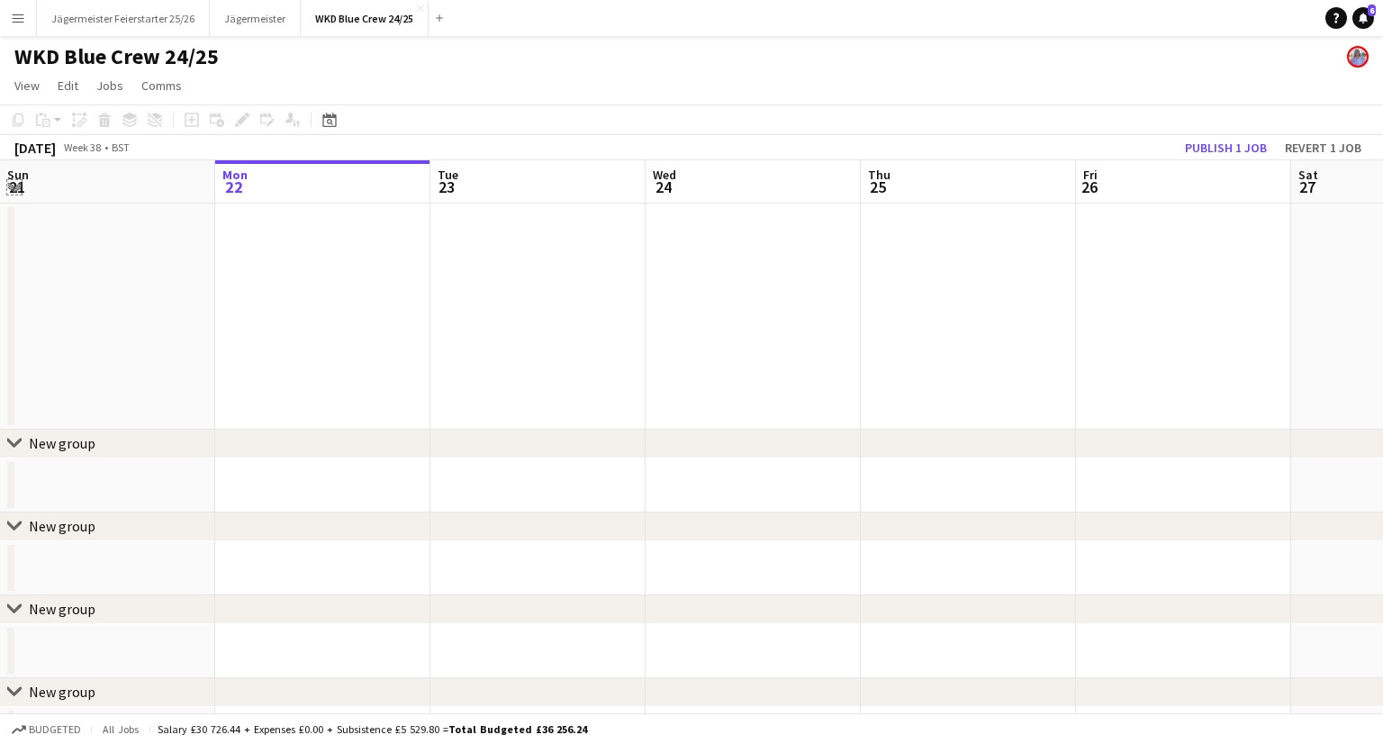
click at [9, 186] on app-icon "Expand/collapse" at bounding box center [14, 185] width 14 height 17
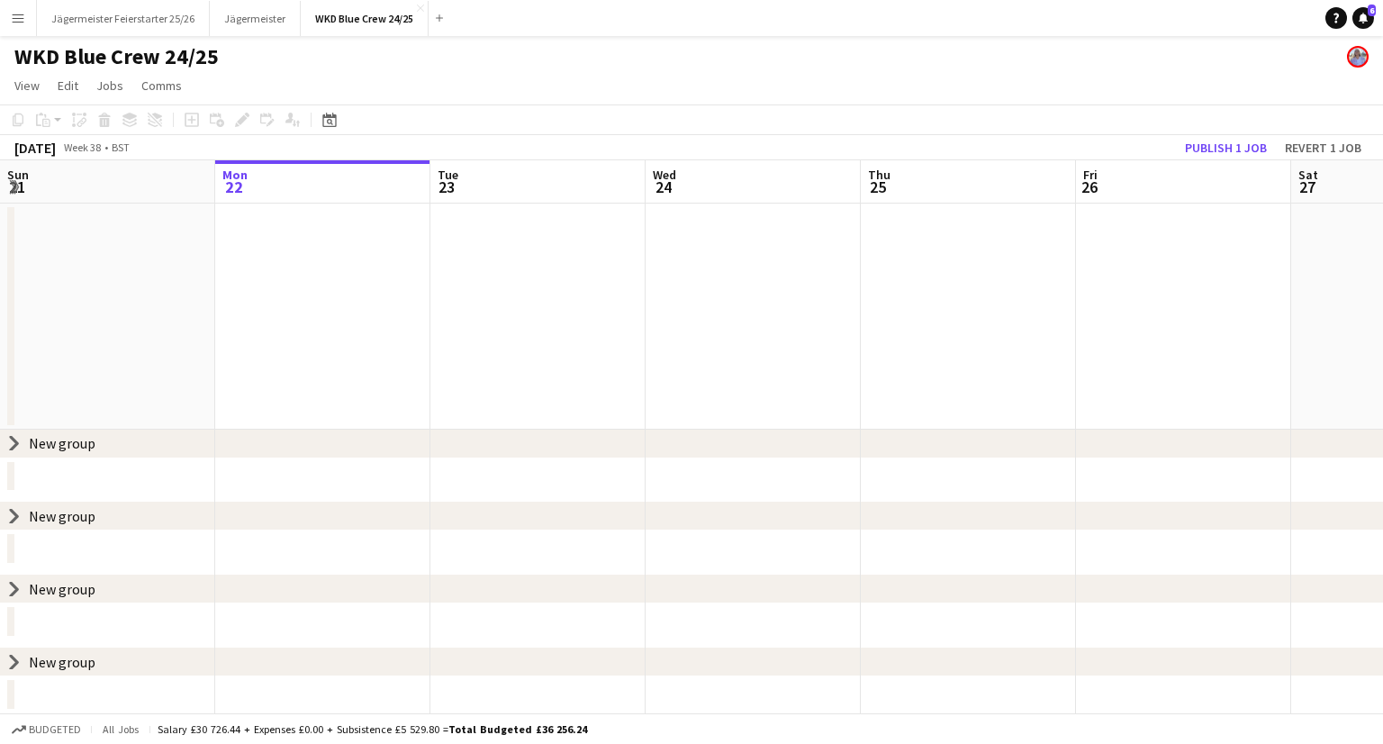
click at [60, 188] on app-board-header-date "Sun 21" at bounding box center [107, 181] width 215 height 43
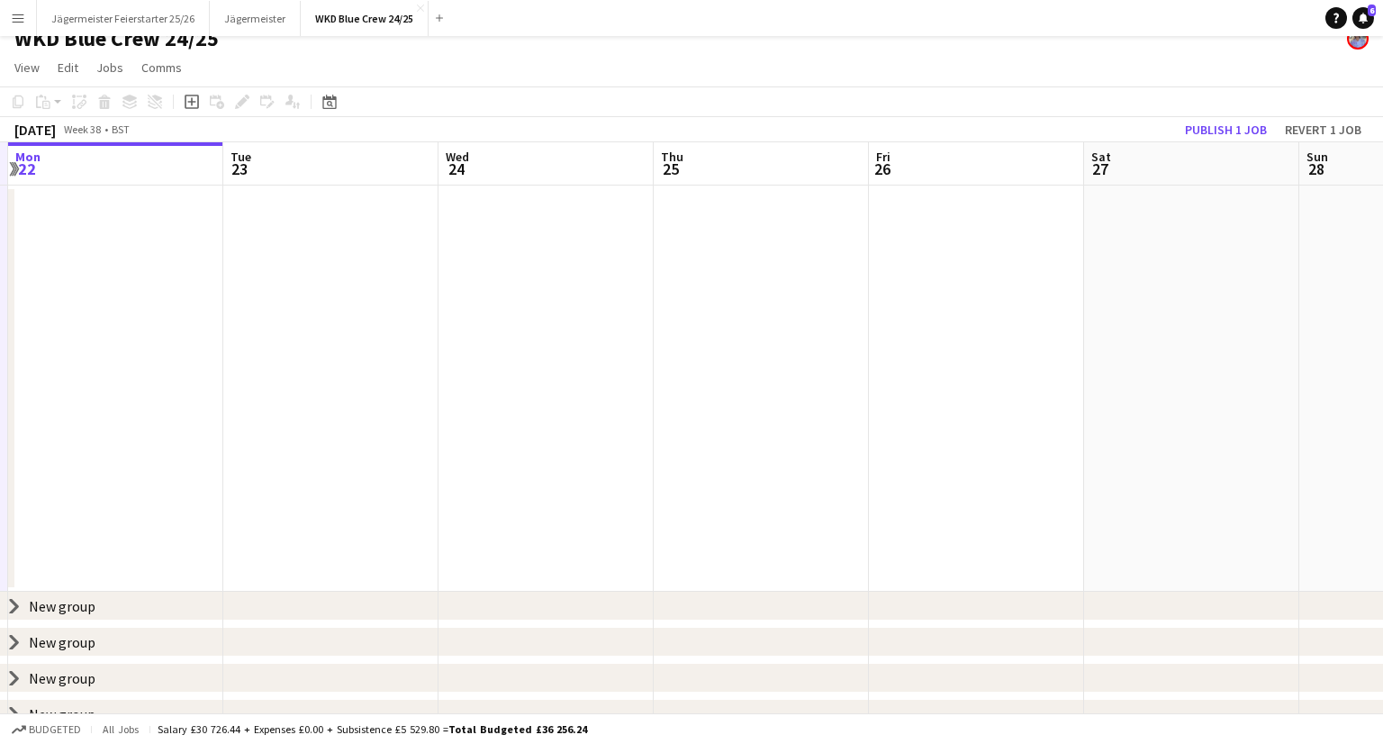
scroll to position [0, 642]
